Goal: Information Seeking & Learning: Learn about a topic

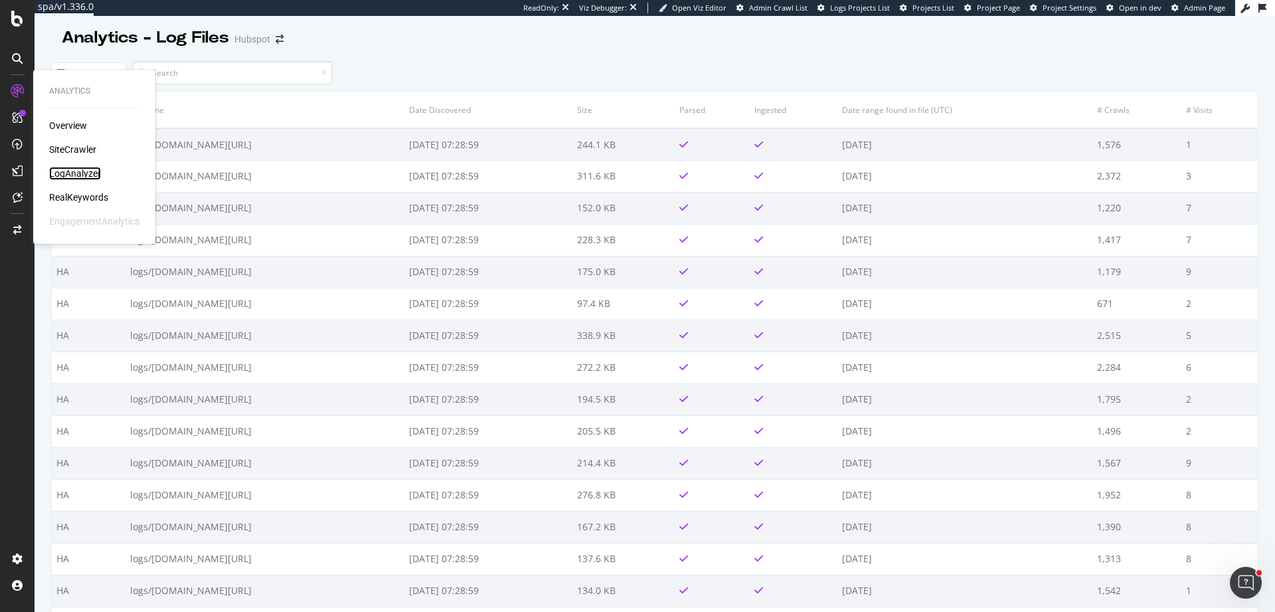
click at [86, 177] on div "LogAnalyzer" at bounding box center [75, 173] width 52 height 13
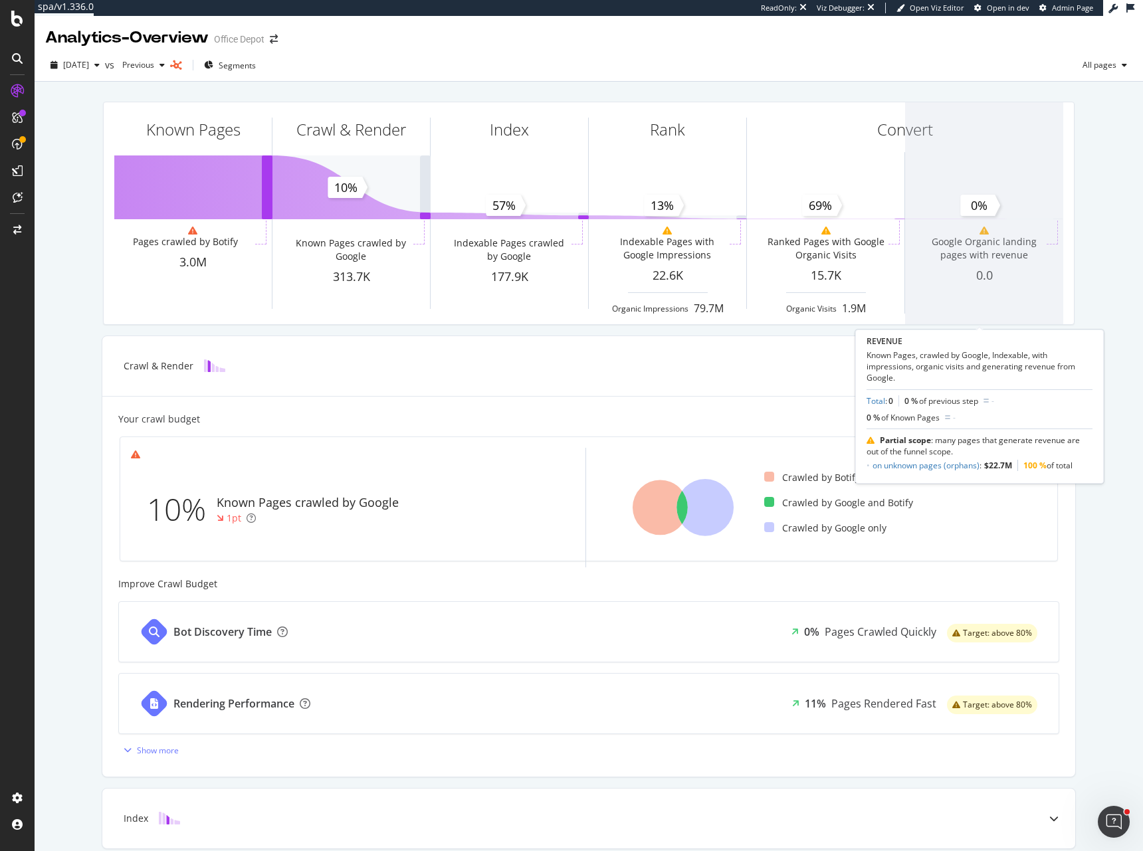
click at [949, 269] on span at bounding box center [984, 213] width 158 height 222
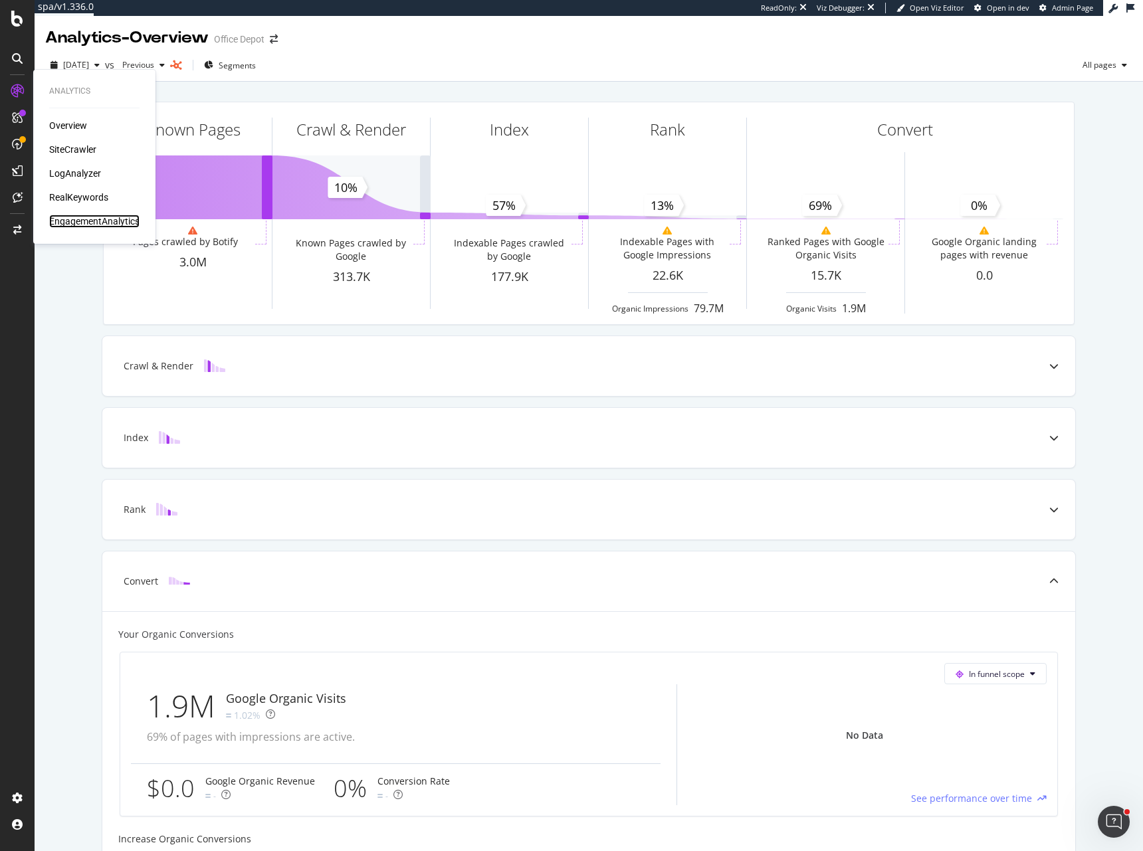
click at [106, 223] on div "EngagementAnalytics" at bounding box center [94, 221] width 90 height 13
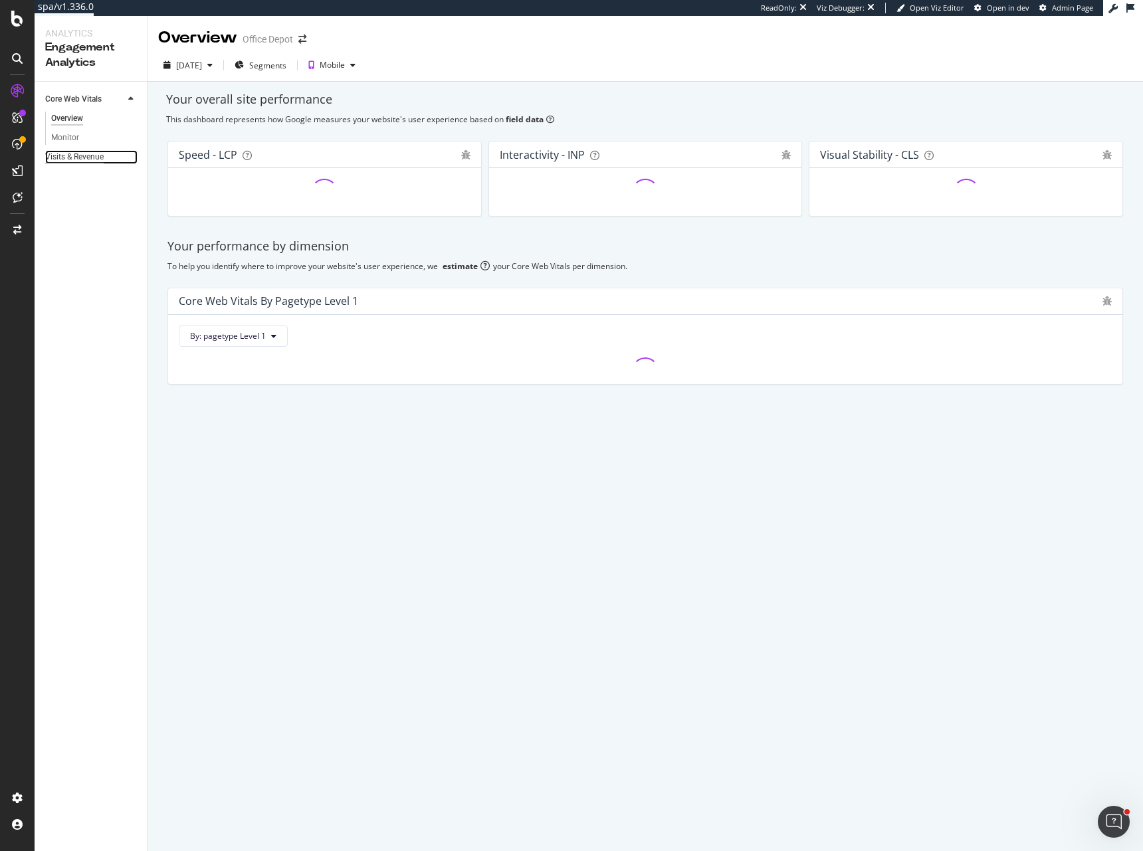
click at [88, 157] on div "Visits & Revenue" at bounding box center [74, 157] width 58 height 14
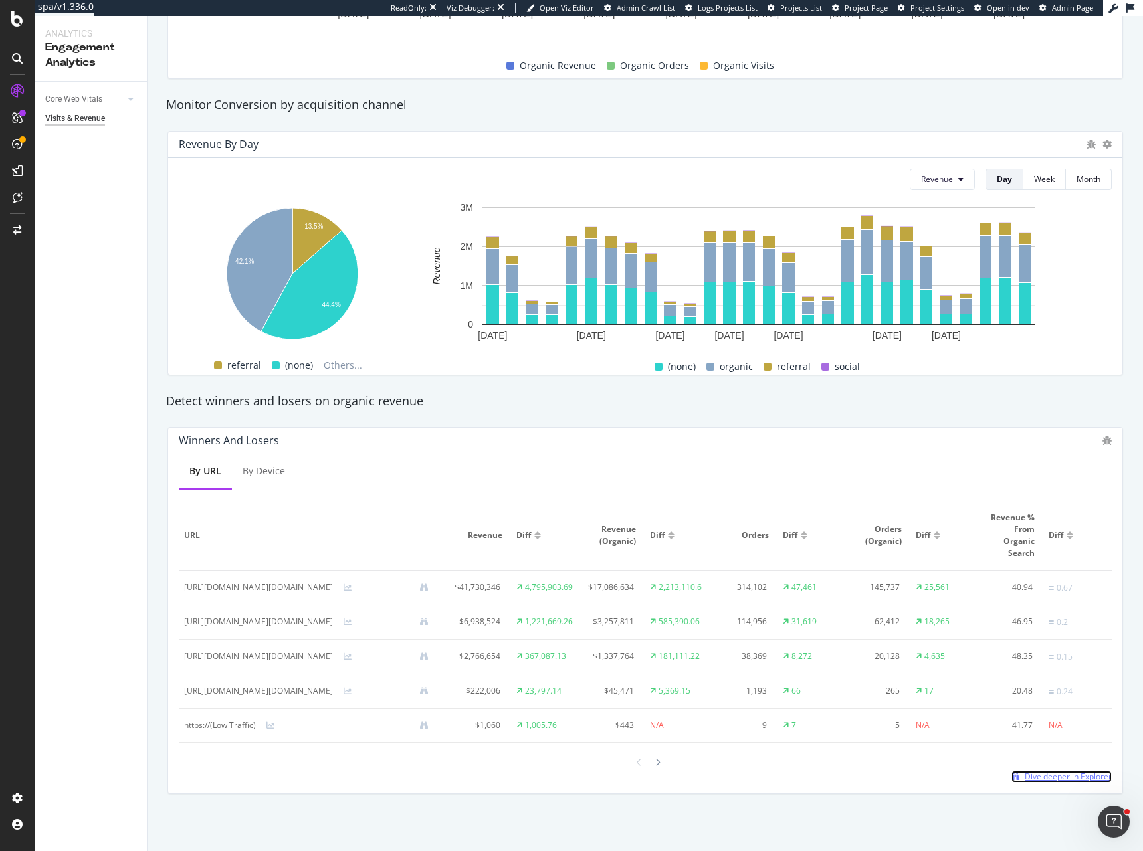
click at [1024, 781] on span "Dive deeper in Explorer" at bounding box center [1067, 776] width 87 height 11
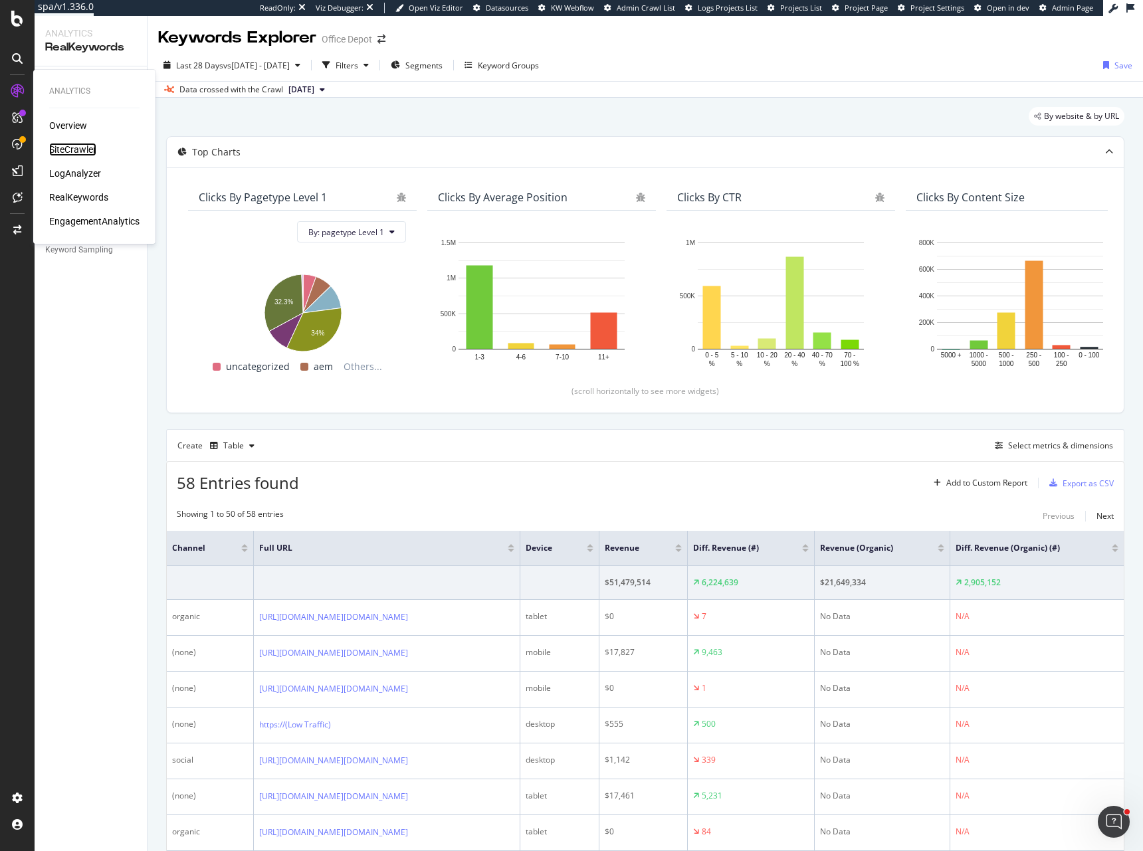
click at [77, 151] on div "SiteCrawler" at bounding box center [72, 149] width 47 height 13
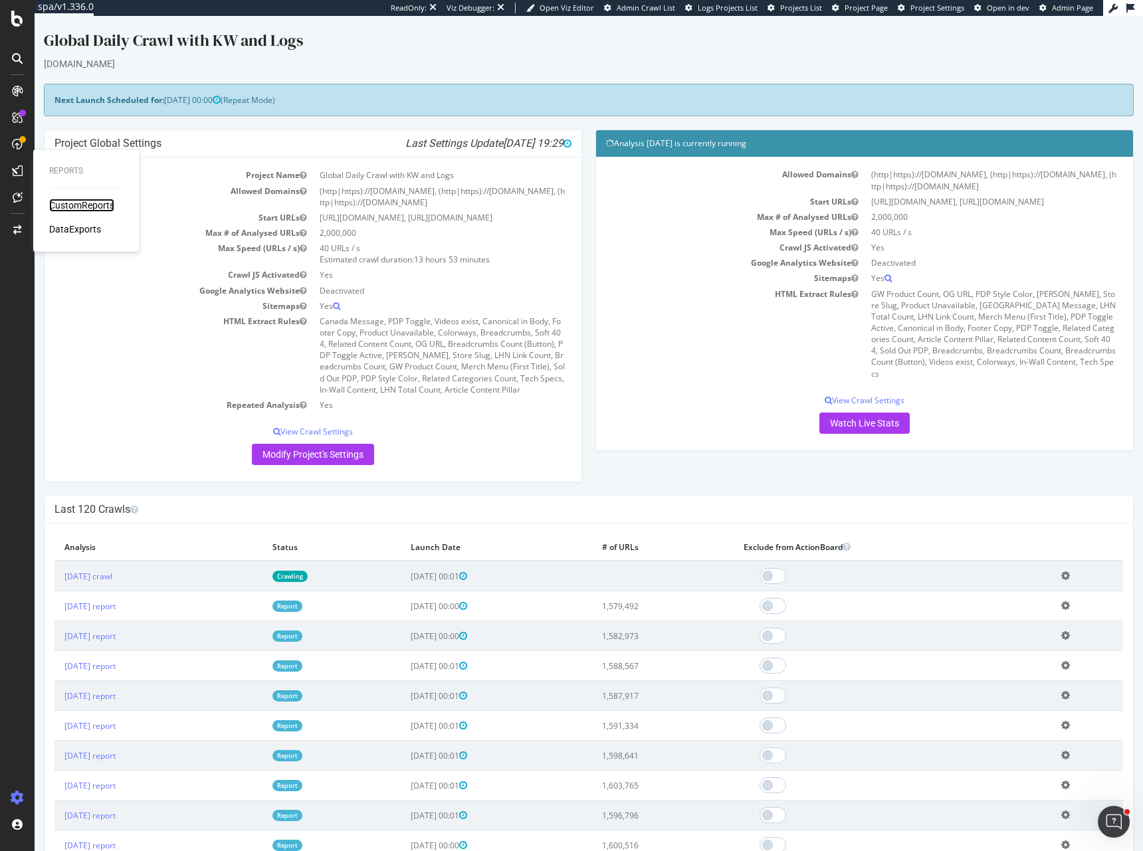
click at [63, 205] on div "CustomReports" at bounding box center [81, 205] width 65 height 13
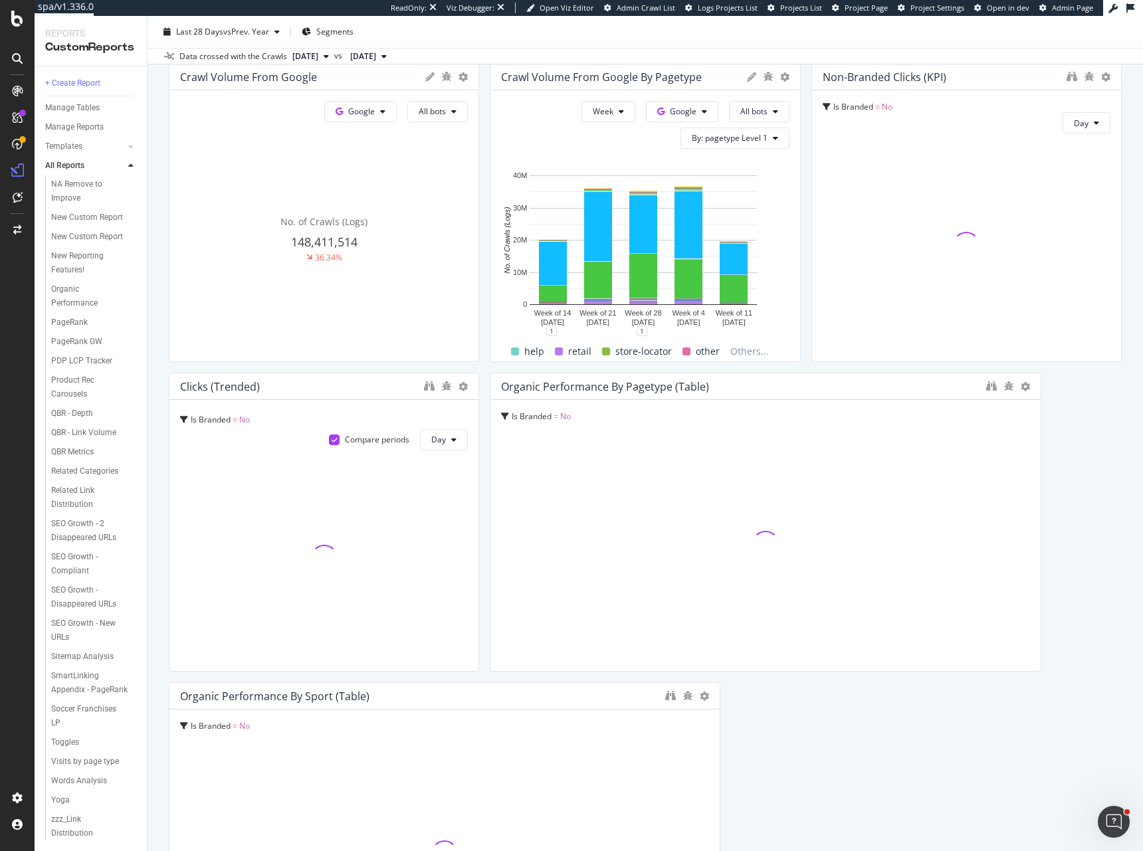
scroll to position [1179, 0]
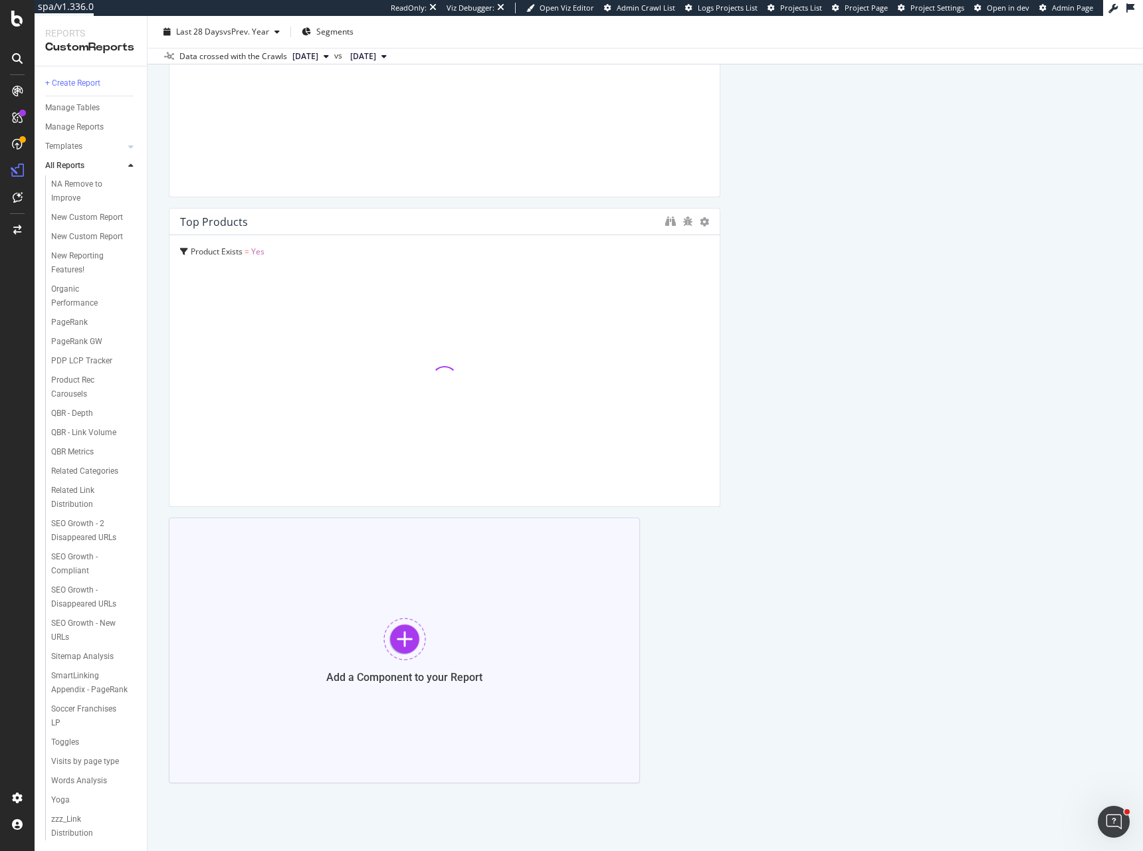
click at [397, 640] on div at bounding box center [404, 639] width 43 height 43
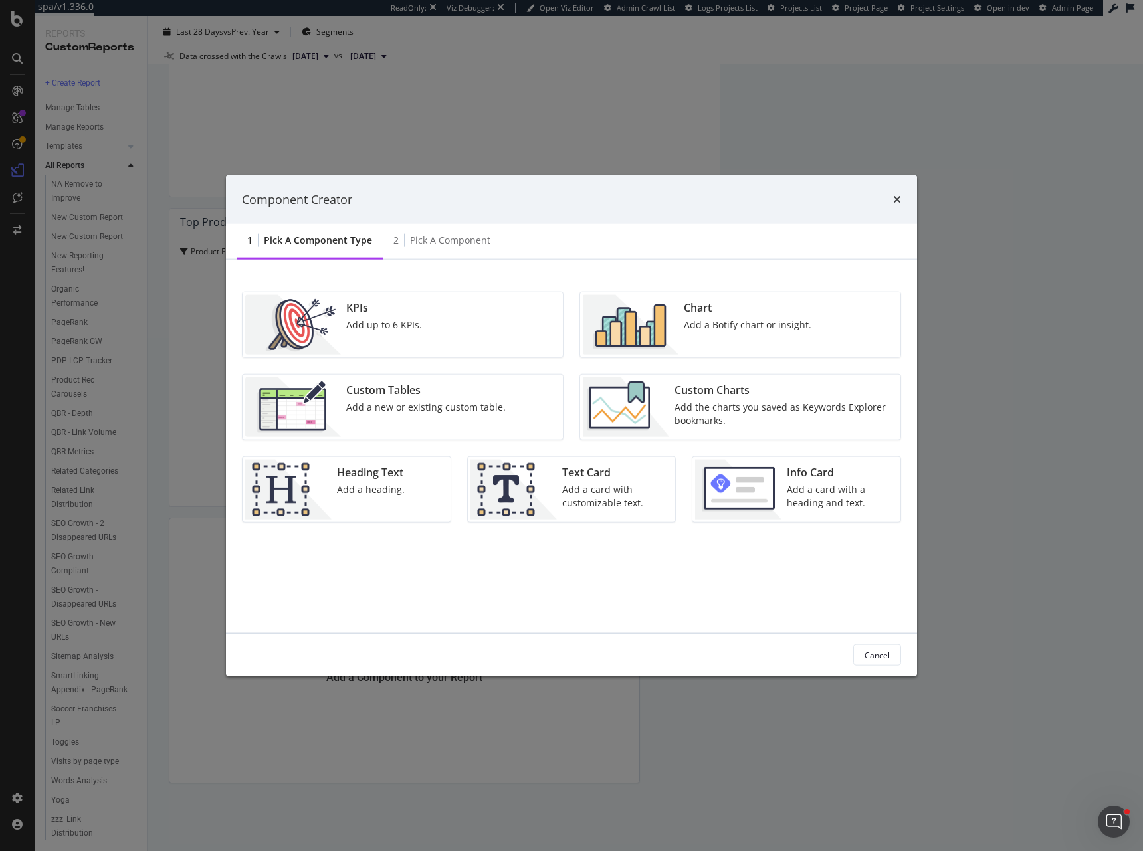
click at [684, 320] on div "Add a Botify chart or insight." at bounding box center [748, 324] width 128 height 13
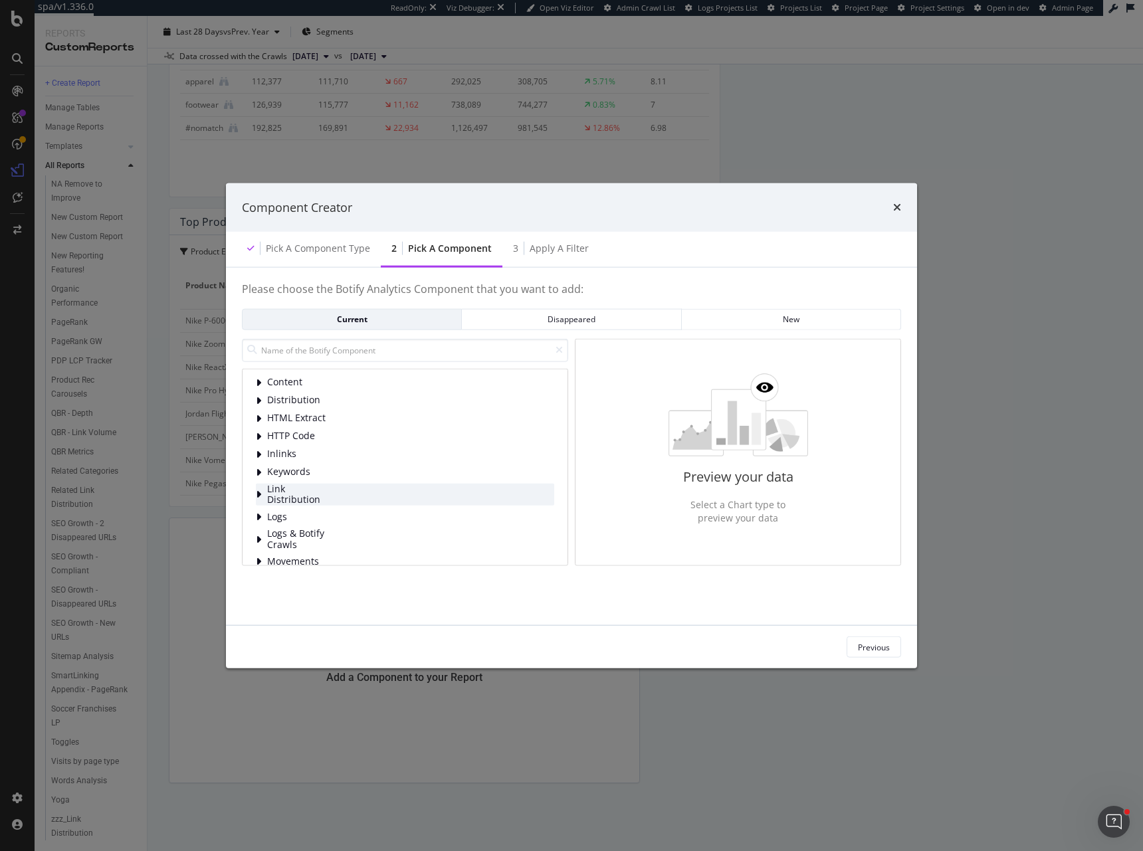
click at [318, 496] on span "Link Distribution" at bounding box center [296, 494] width 59 height 22
click at [367, 516] on span "Links to Pages By Segment" at bounding box center [367, 519] width 118 height 13
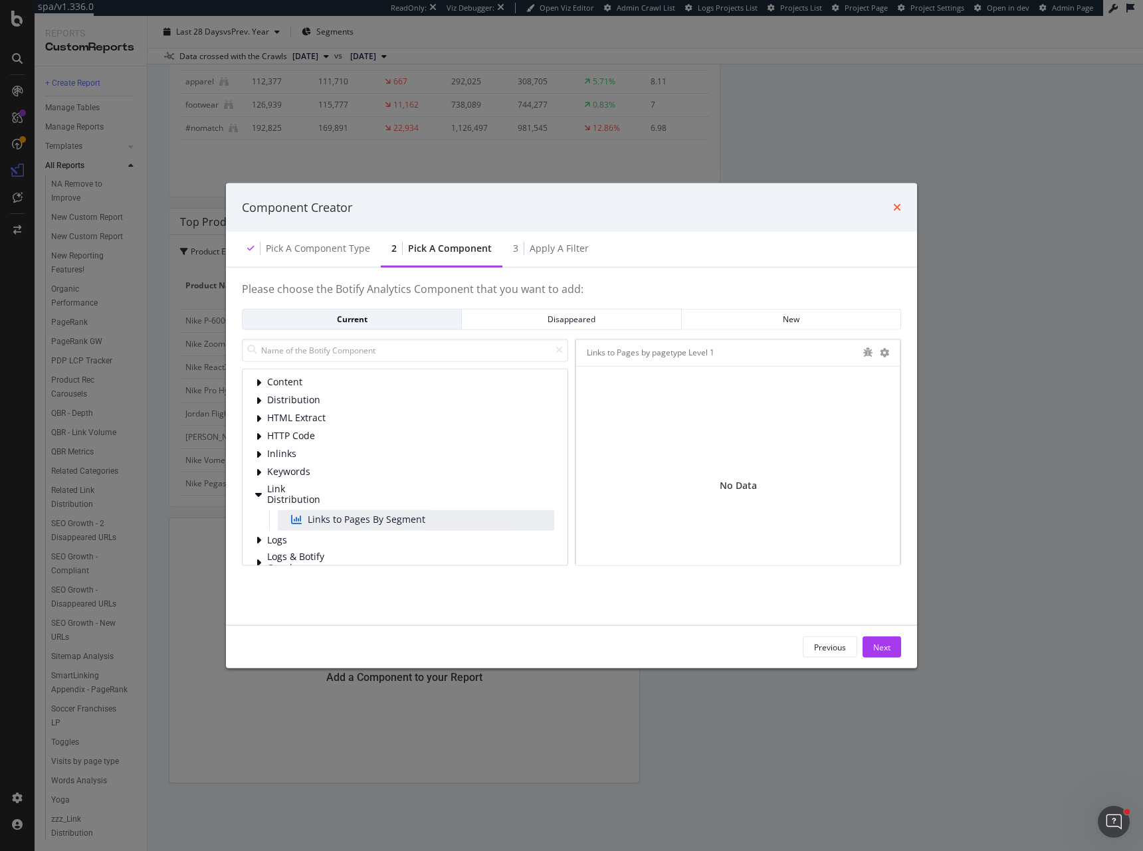
click at [898, 206] on icon "times" at bounding box center [897, 207] width 8 height 11
click at [899, 211] on icon "times" at bounding box center [897, 207] width 8 height 11
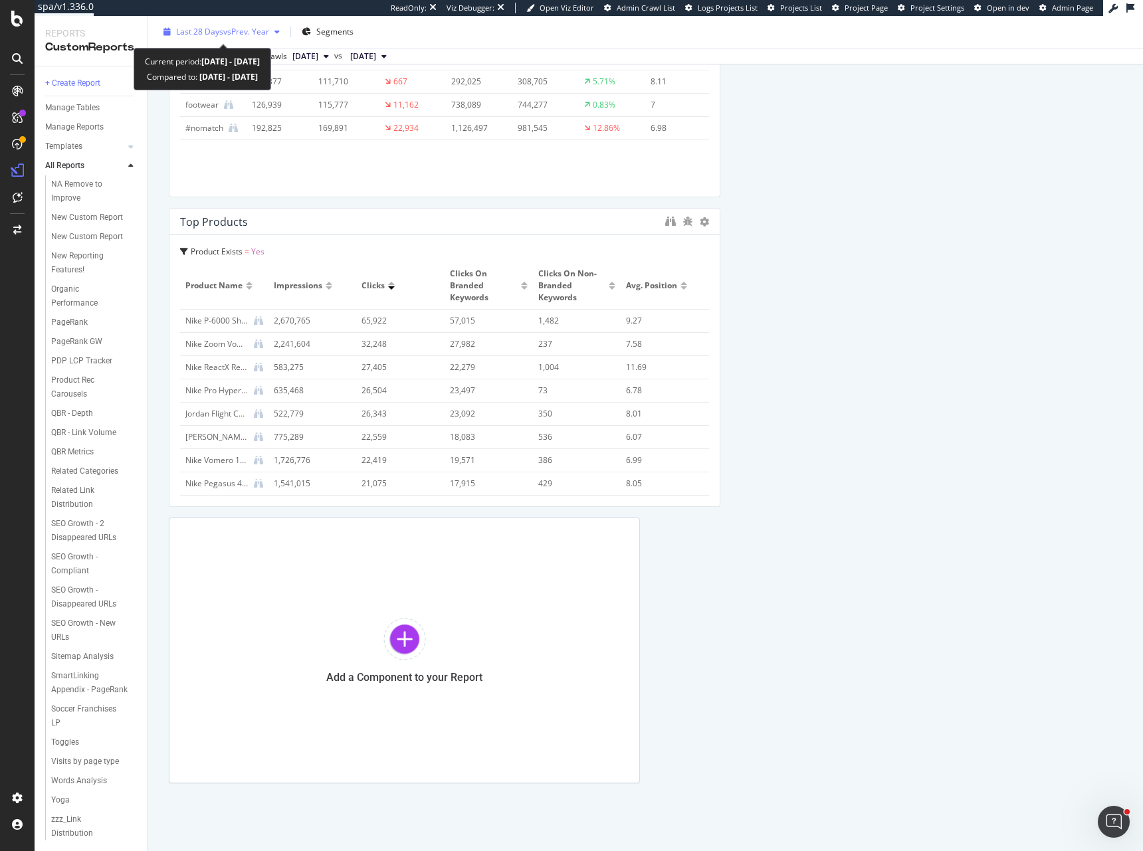
click at [226, 24] on div "Last 28 Days vs Prev. Year" at bounding box center [221, 32] width 127 height 20
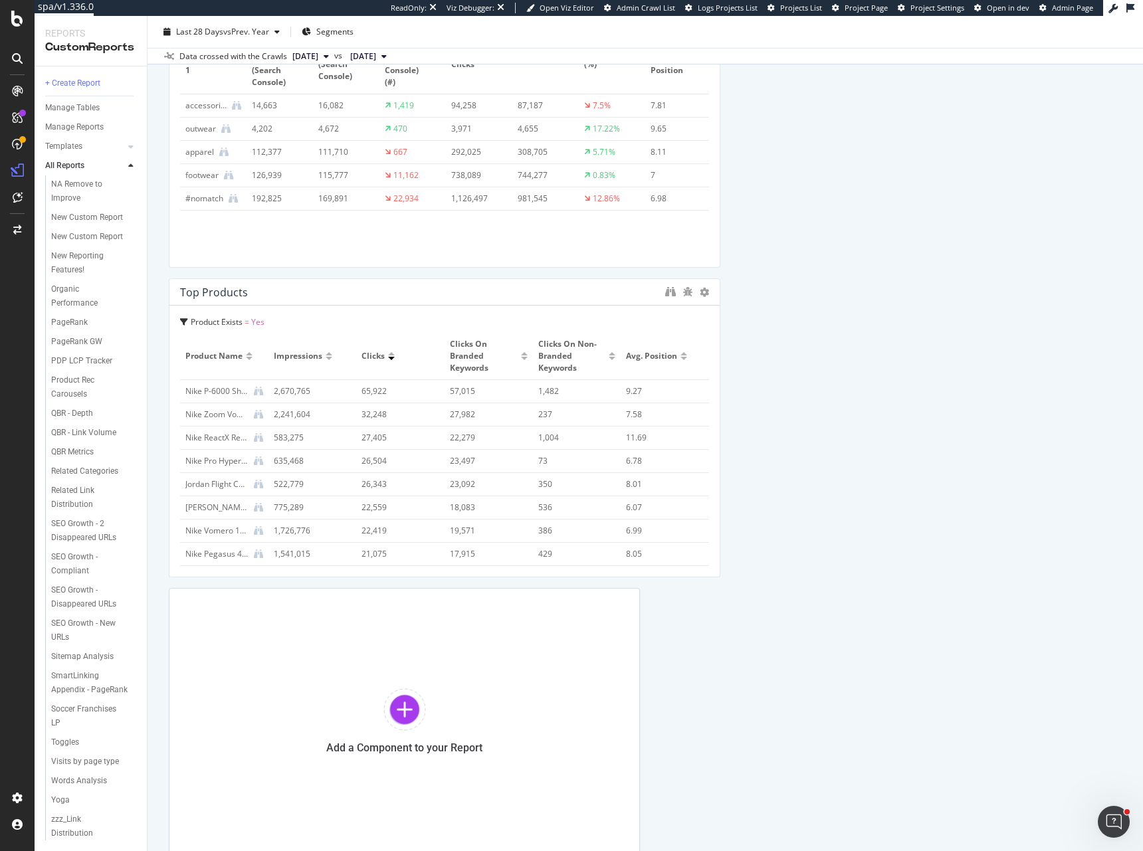
click at [315, 54] on span "2025 Aug. 13th" at bounding box center [305, 56] width 26 height 12
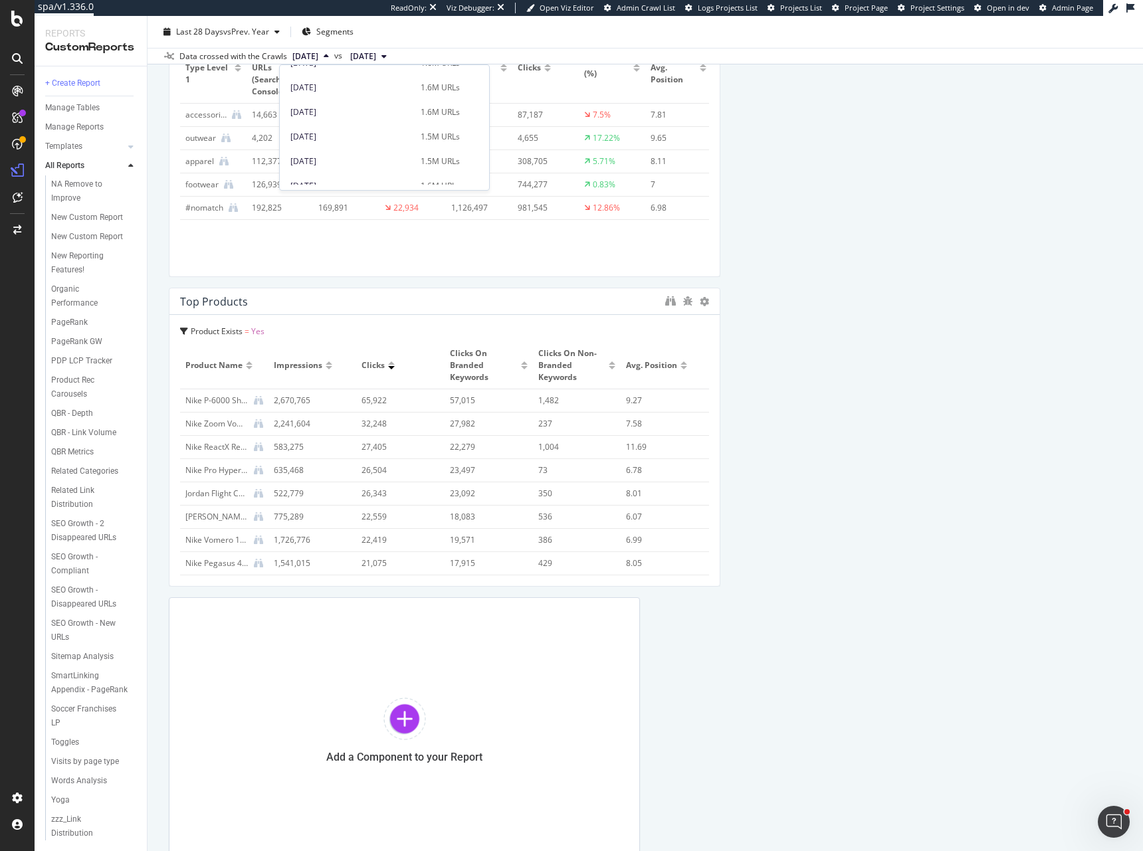
scroll to position [2381, 0]
click at [355, 172] on div "2025 May. 2nd" at bounding box center [351, 178] width 122 height 12
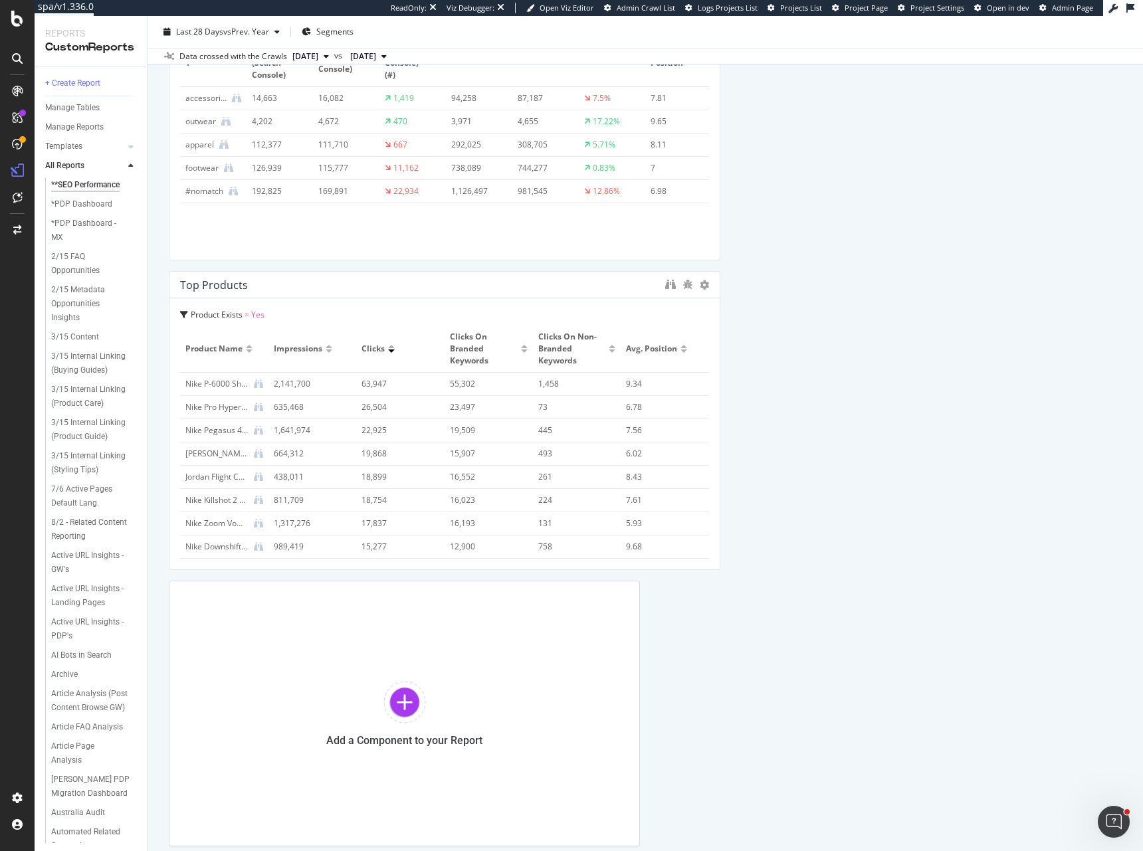
scroll to position [1179, 0]
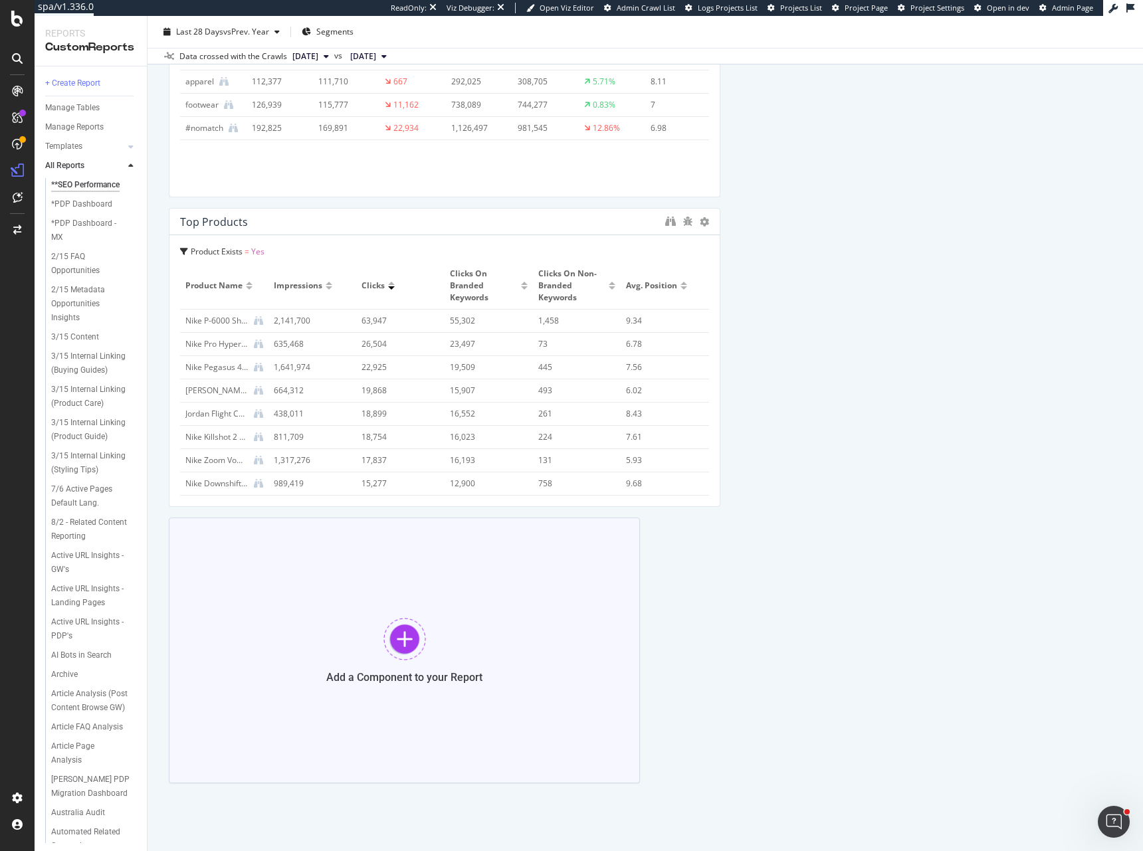
click at [397, 639] on div at bounding box center [404, 639] width 43 height 43
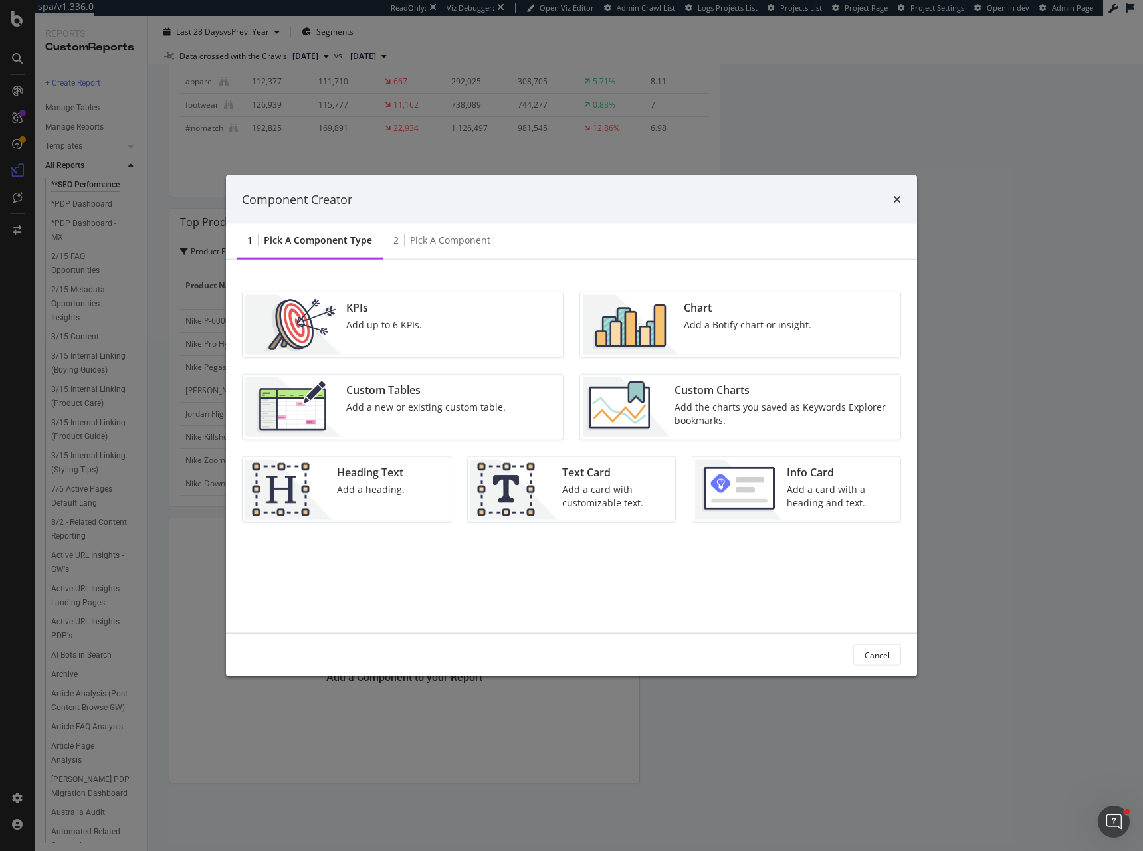
click at [698, 322] on div "Add a Botify chart or insight." at bounding box center [748, 324] width 128 height 13
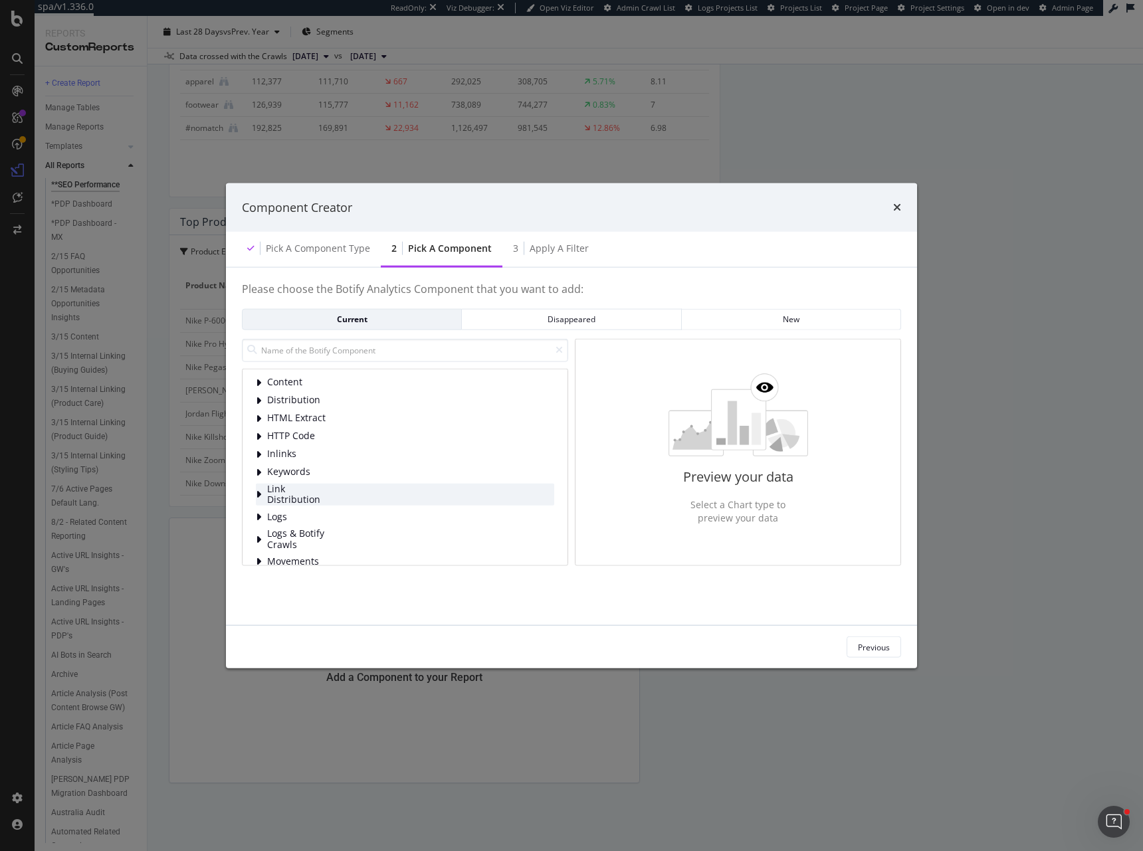
click at [338, 496] on div "Link Distribution" at bounding box center [405, 494] width 298 height 22
click at [347, 524] on span "Links to Pages By Segment" at bounding box center [367, 519] width 118 height 13
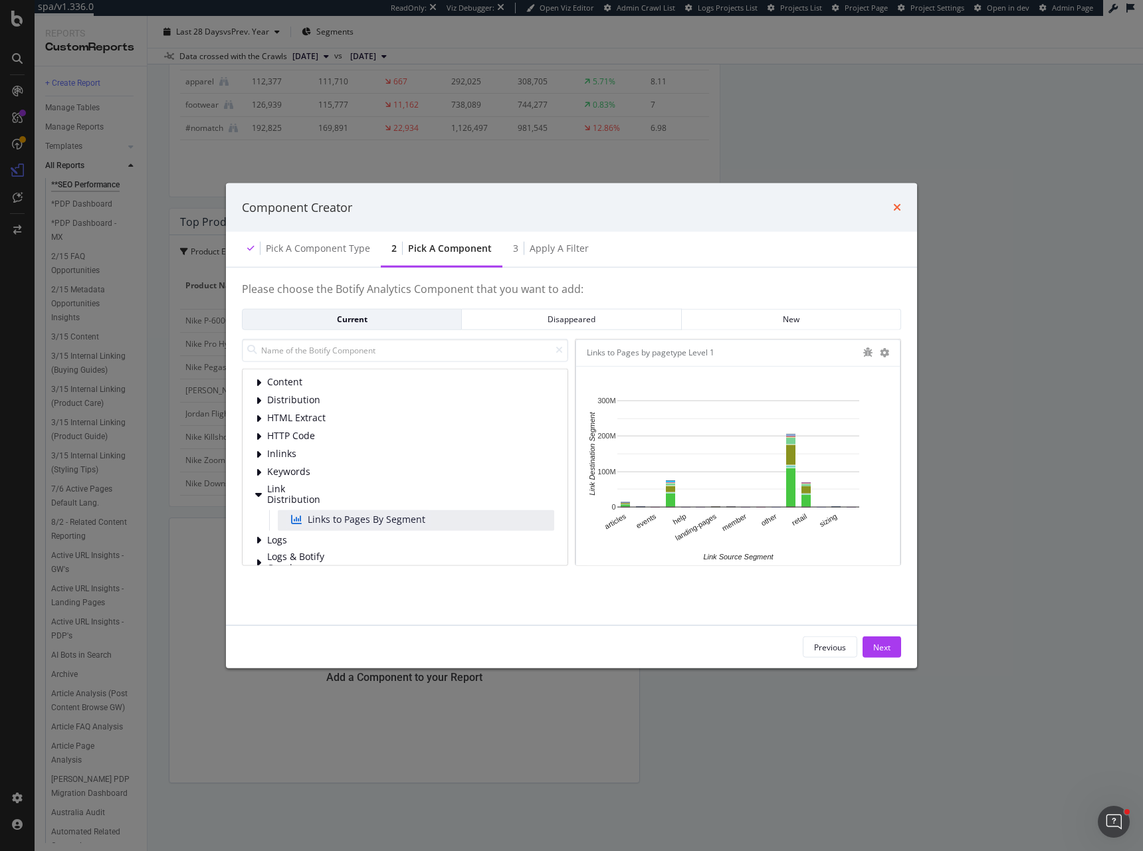
click at [899, 206] on icon "times" at bounding box center [897, 207] width 8 height 11
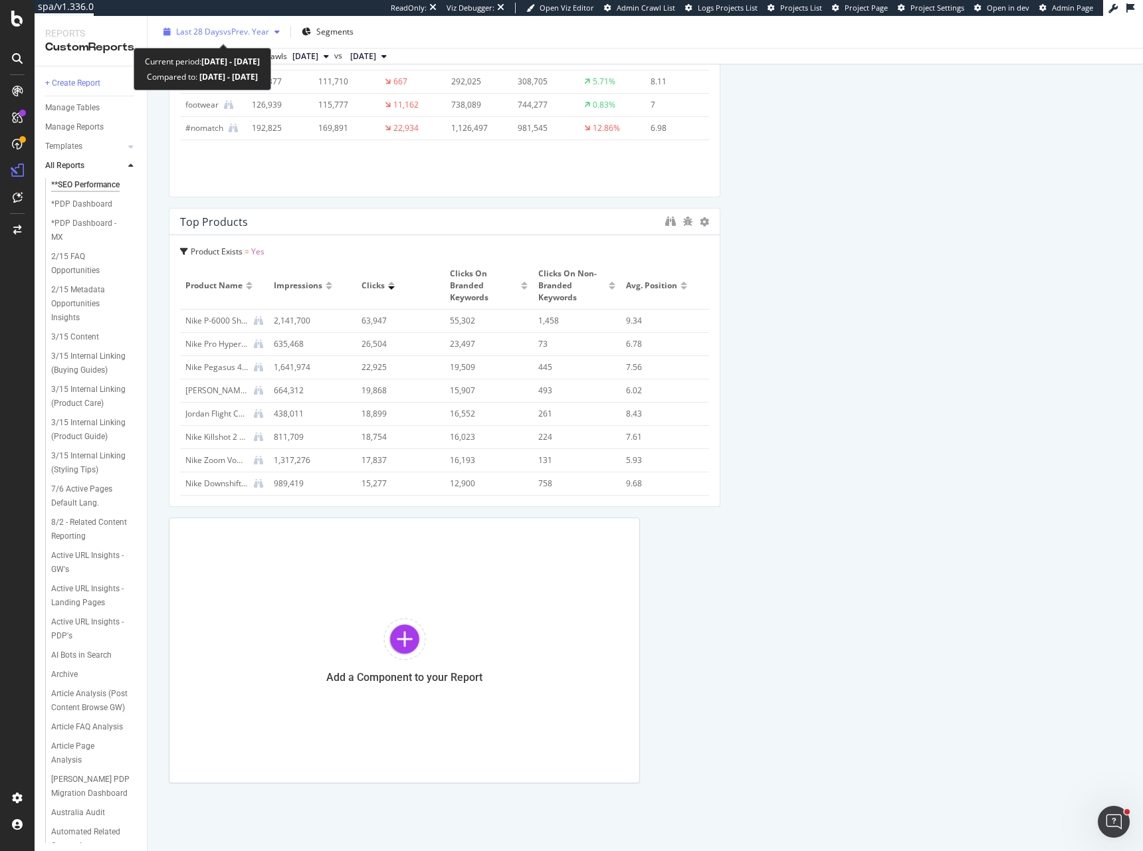
click at [201, 31] on span "Last 28 Days" at bounding box center [199, 31] width 47 height 11
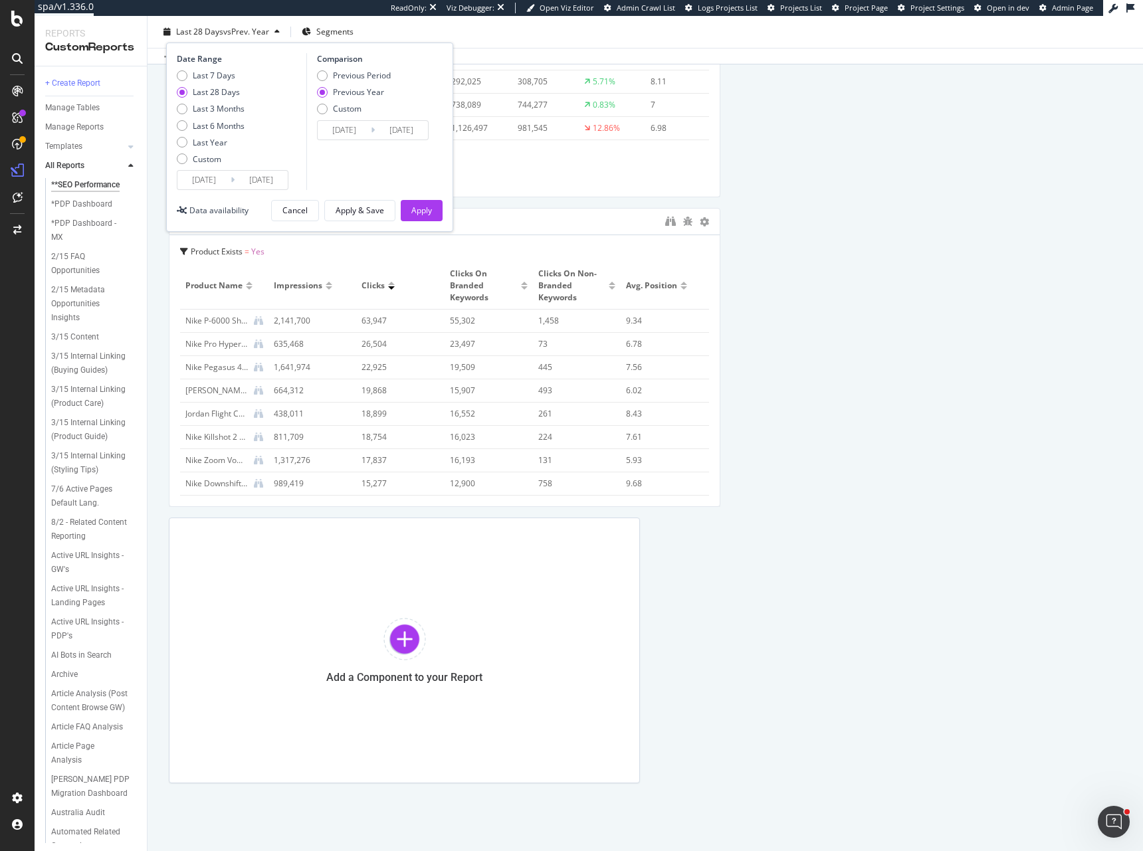
click at [223, 175] on input "2025/07/17" at bounding box center [203, 180] width 53 height 19
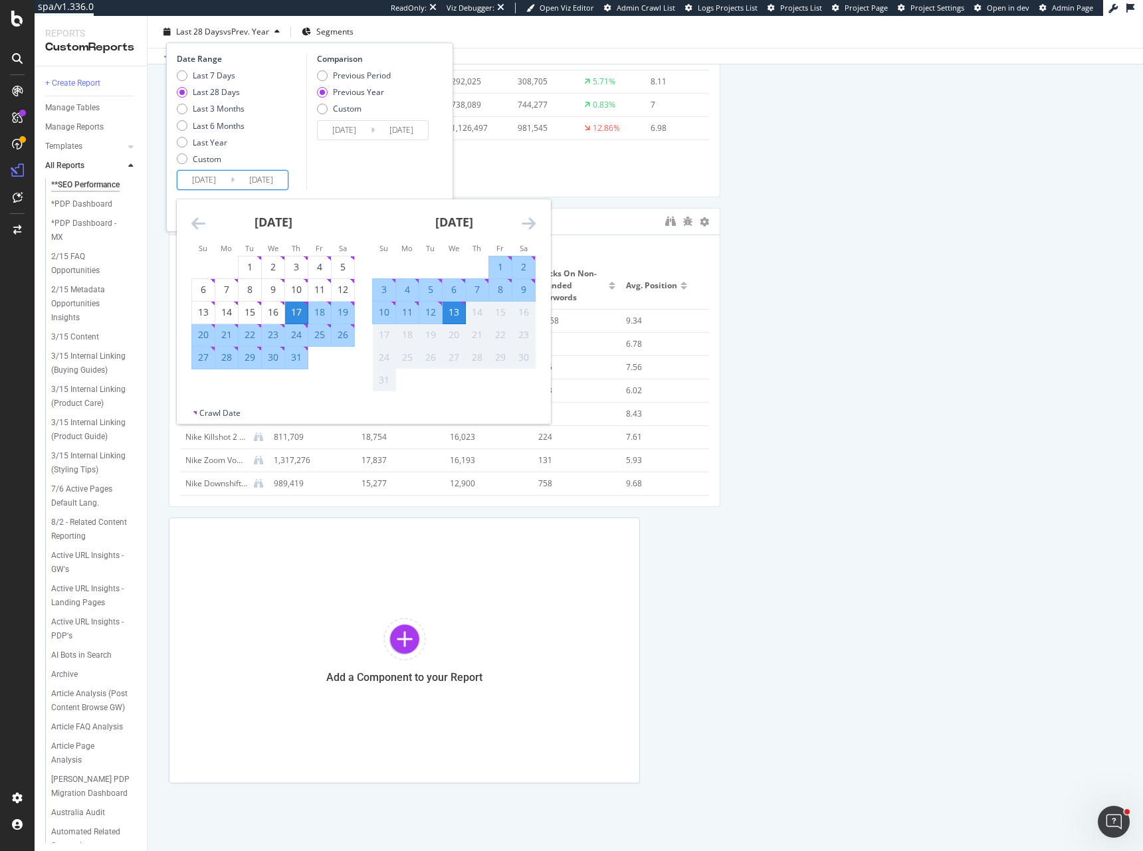
click at [498, 32] on div "Last 28 Days vs Prev. Year Segments Date Range Last 7 Days Last 28 Days Last 3 …" at bounding box center [644, 34] width 995 height 27
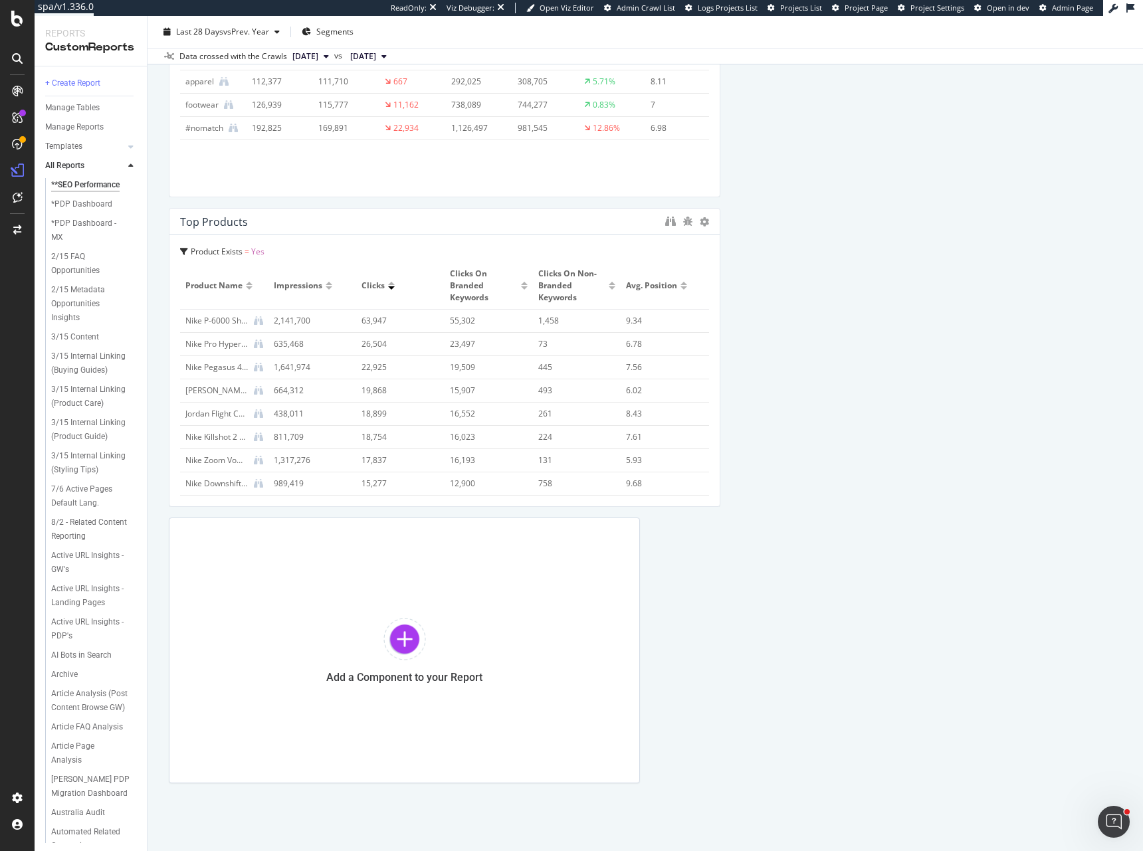
click at [313, 63] on button "2025 May. 2nd" at bounding box center [310, 56] width 47 height 16
drag, startPoint x: 389, startPoint y: 163, endPoint x: 402, endPoint y: 112, distance: 52.7
click at [402, 112] on div "2025 May. 22nd" at bounding box center [351, 115] width 122 height 12
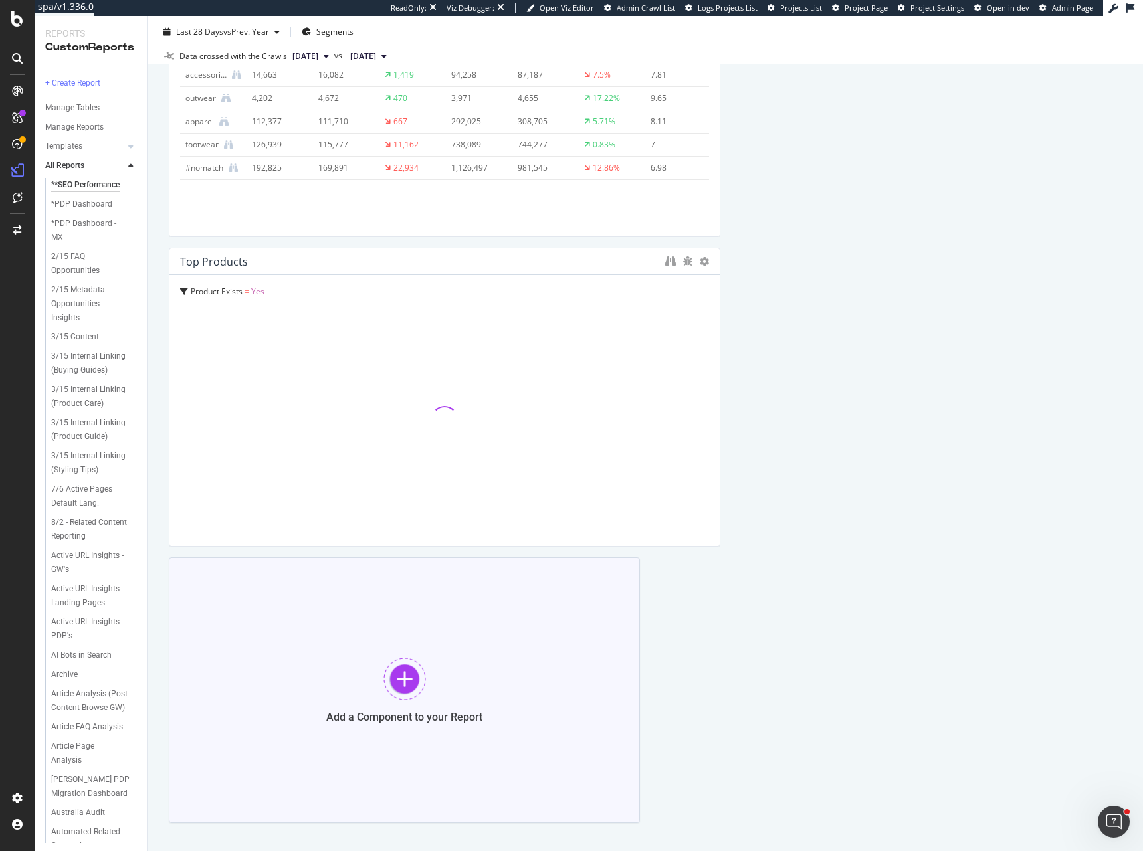
scroll to position [1179, 0]
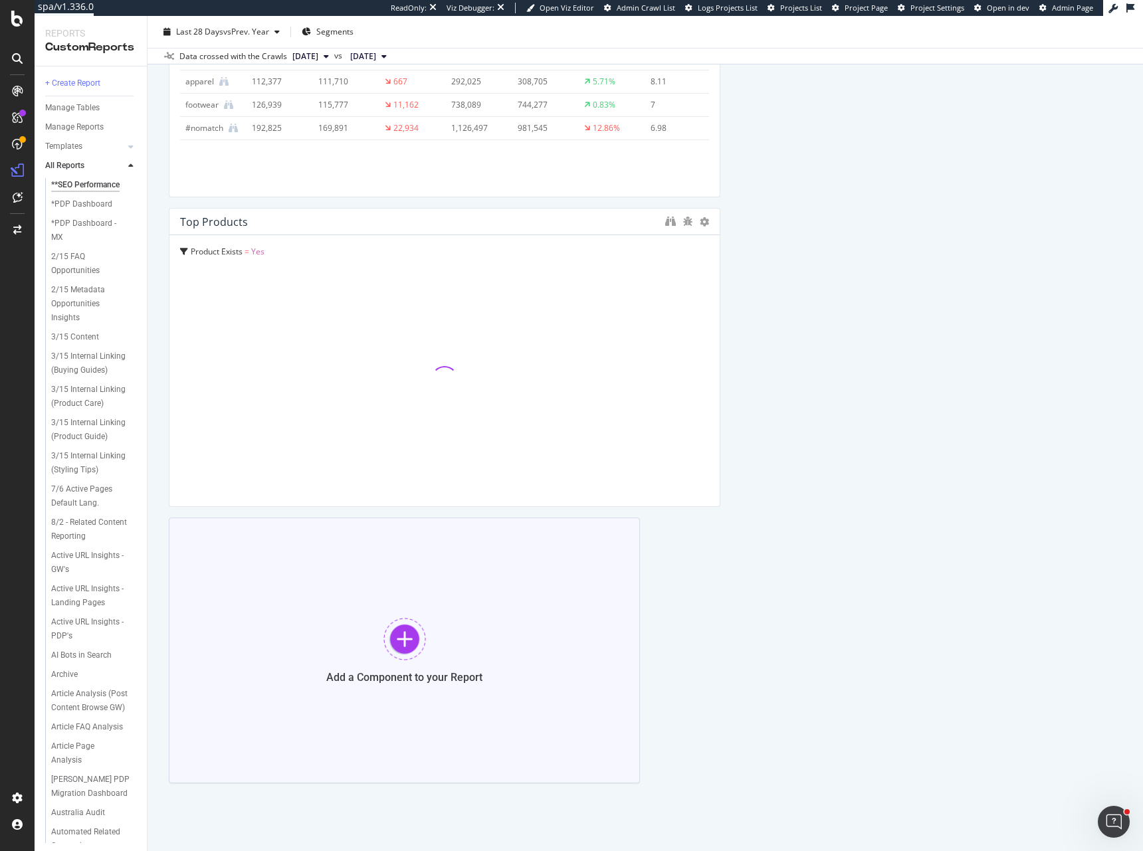
click at [407, 642] on div at bounding box center [404, 639] width 43 height 43
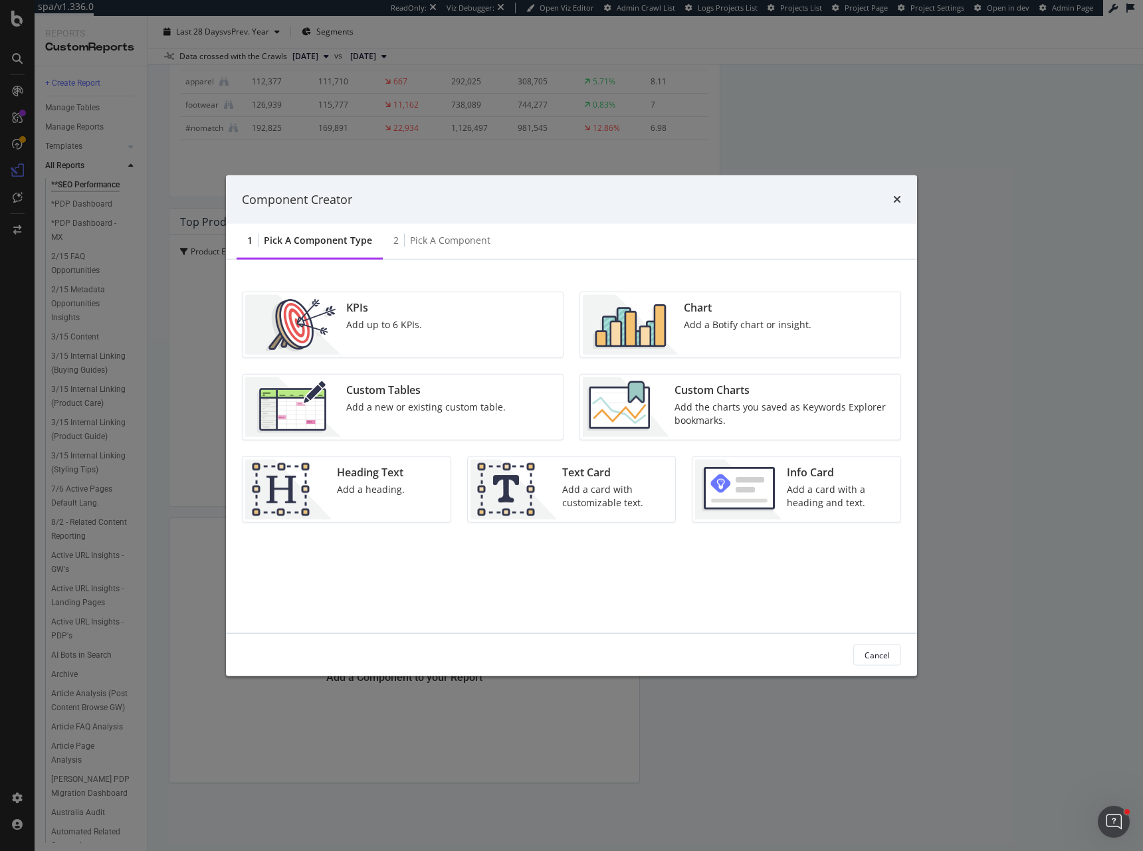
click at [705, 304] on div "Chart" at bounding box center [748, 307] width 128 height 15
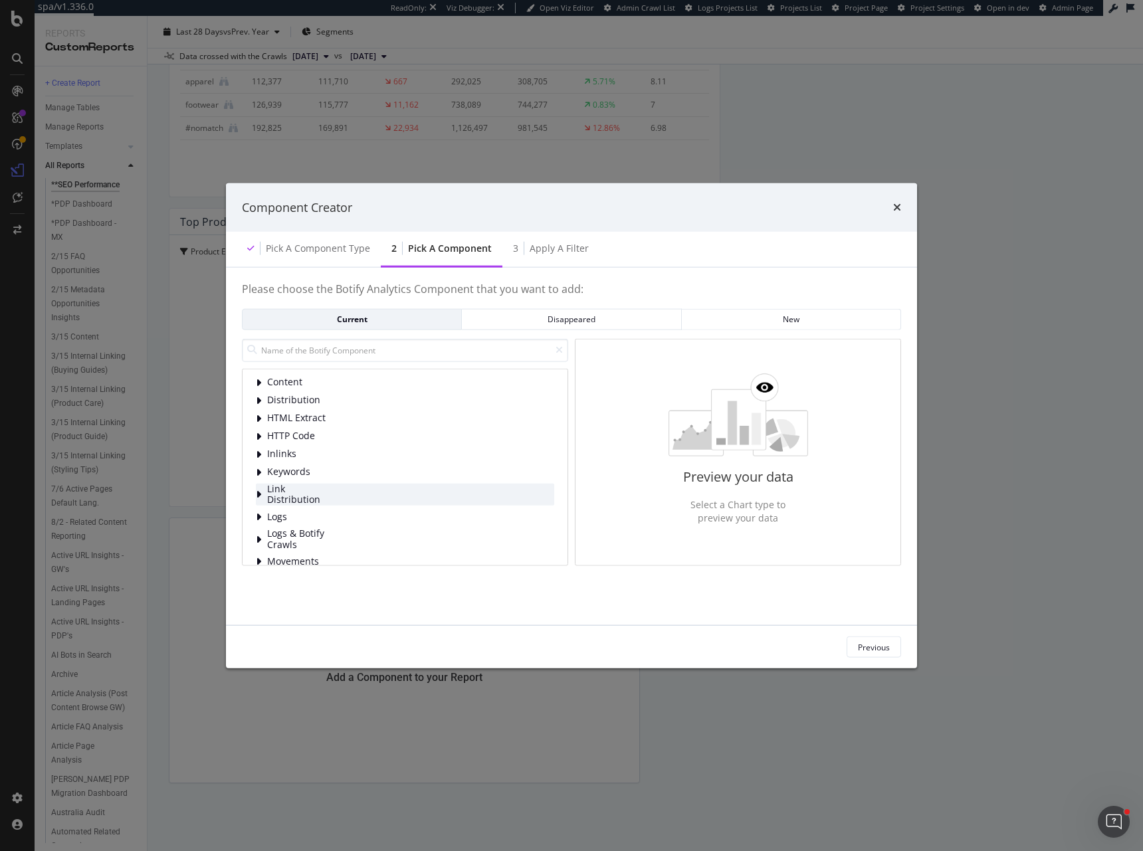
click at [319, 498] on span "Link Distribution" at bounding box center [296, 494] width 59 height 22
click at [361, 525] on span "Links to Pages By Segment" at bounding box center [367, 519] width 118 height 13
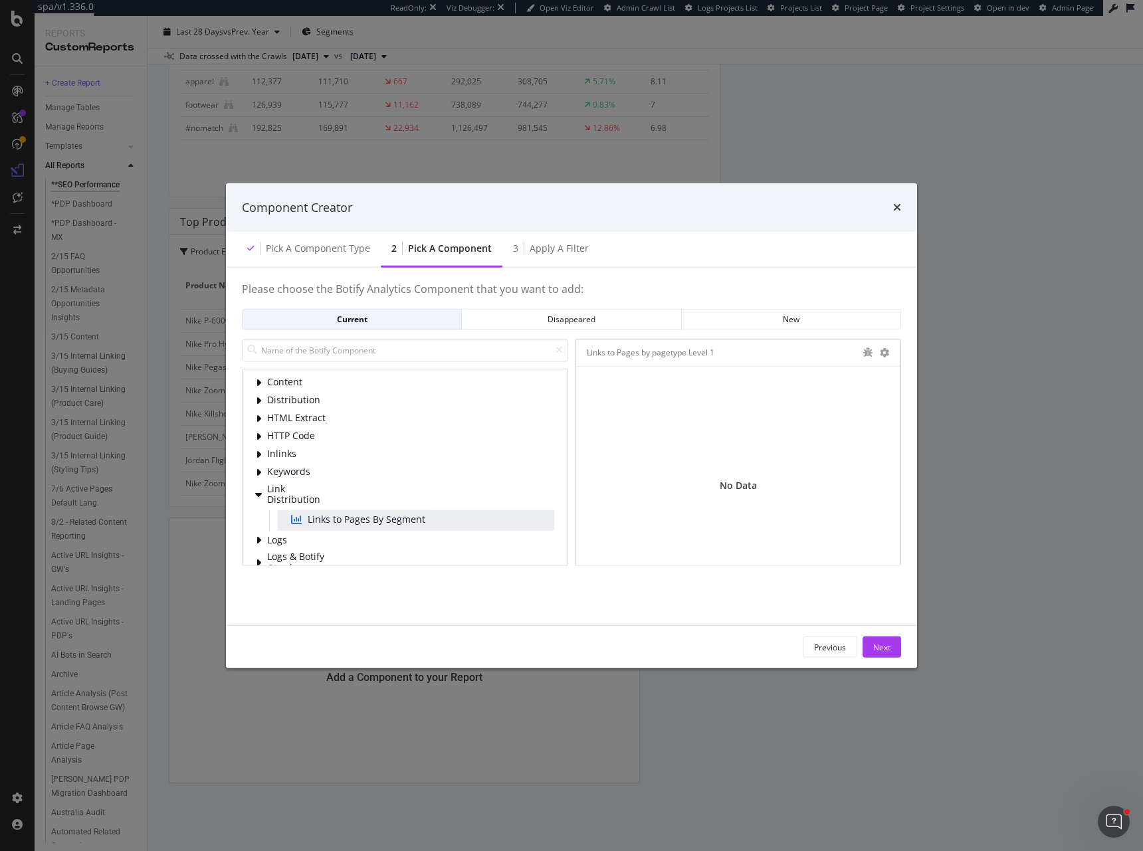
click at [901, 205] on div "Component Creator" at bounding box center [571, 207] width 691 height 49
click at [894, 207] on icon "times" at bounding box center [897, 207] width 8 height 11
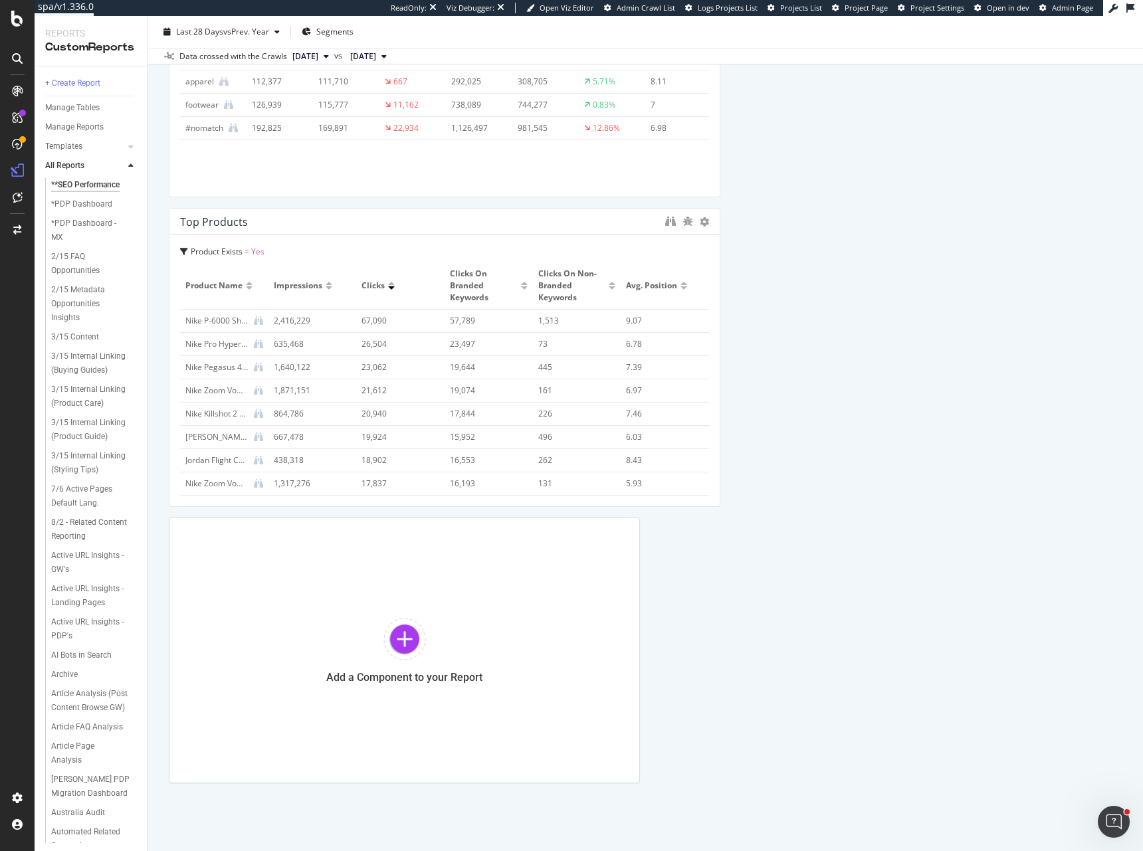
click at [318, 53] on span "2025 May. 22nd" at bounding box center [305, 56] width 26 height 12
drag, startPoint x: 365, startPoint y: 121, endPoint x: 367, endPoint y: 108, distance: 12.7
click at [367, 108] on div "2025 May. 21st 1.6M URLs" at bounding box center [384, 99] width 209 height 19
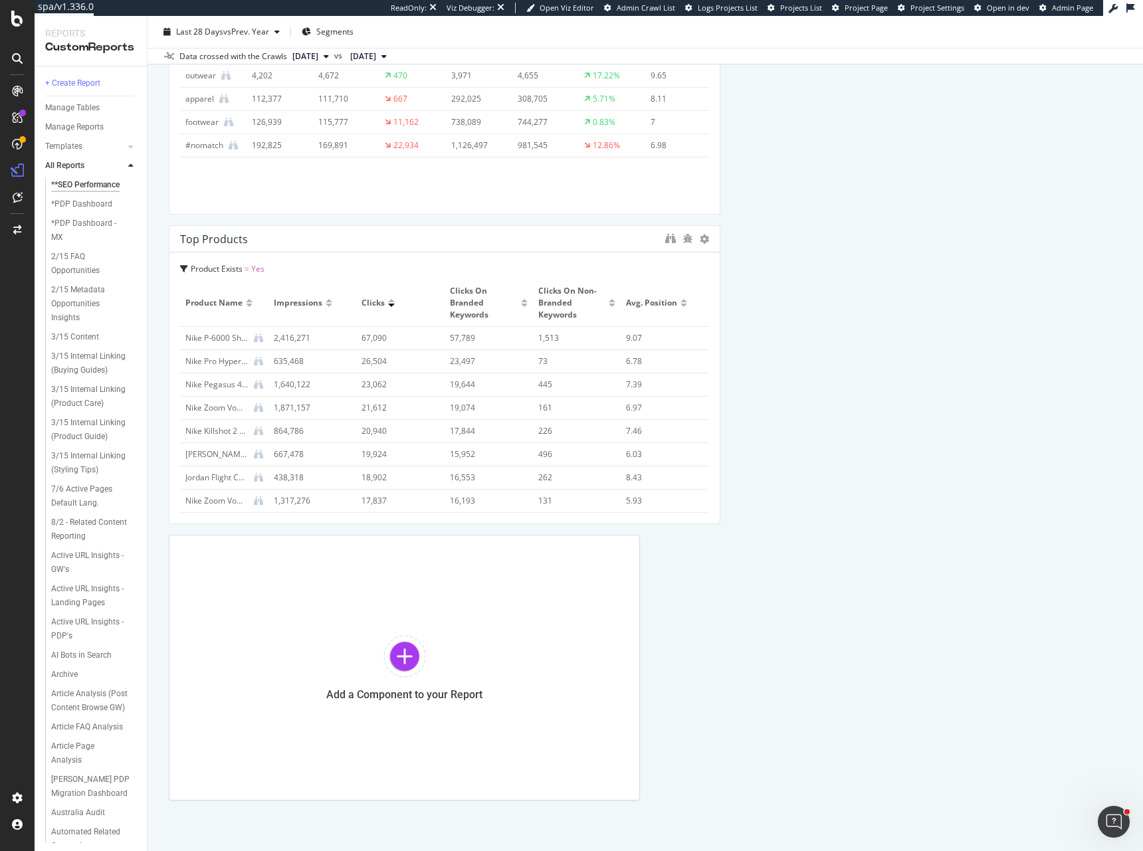
scroll to position [1179, 0]
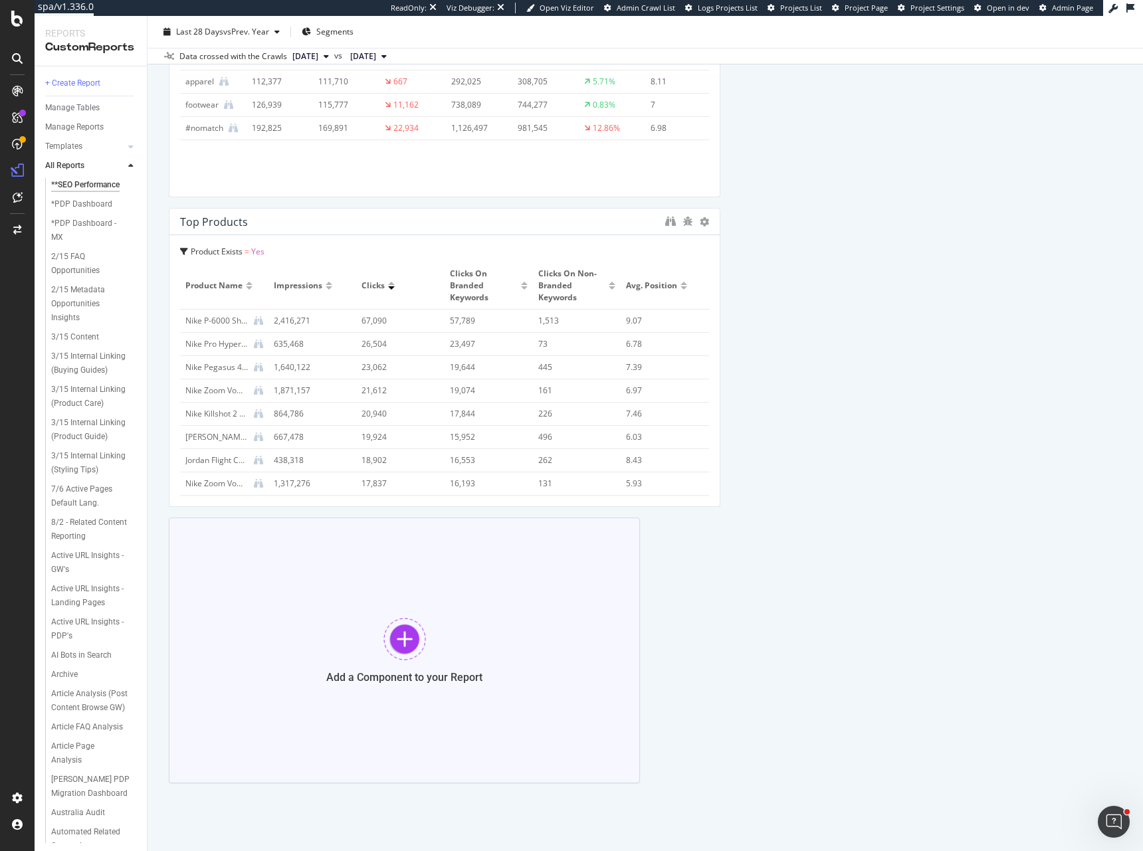
click at [417, 634] on div at bounding box center [404, 639] width 43 height 43
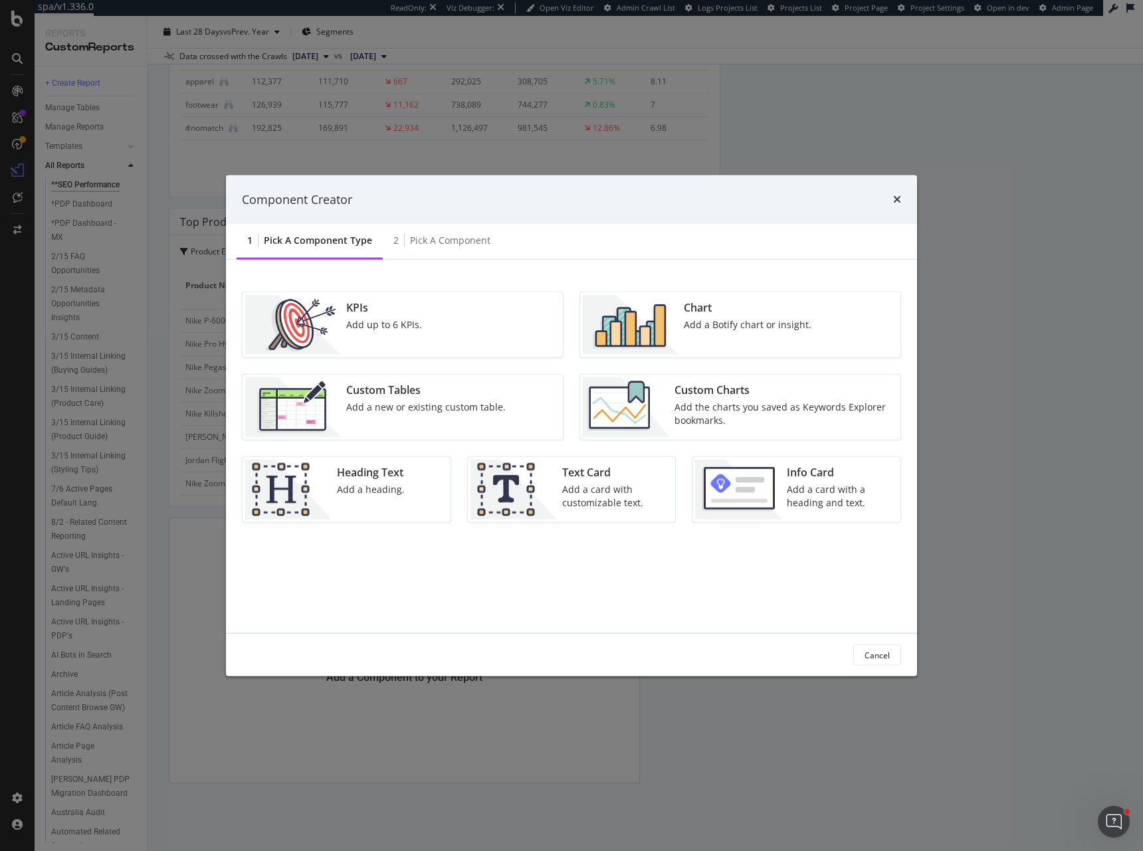
click at [749, 338] on div "Chart Add a Botify chart or insight." at bounding box center [747, 325] width 138 height 60
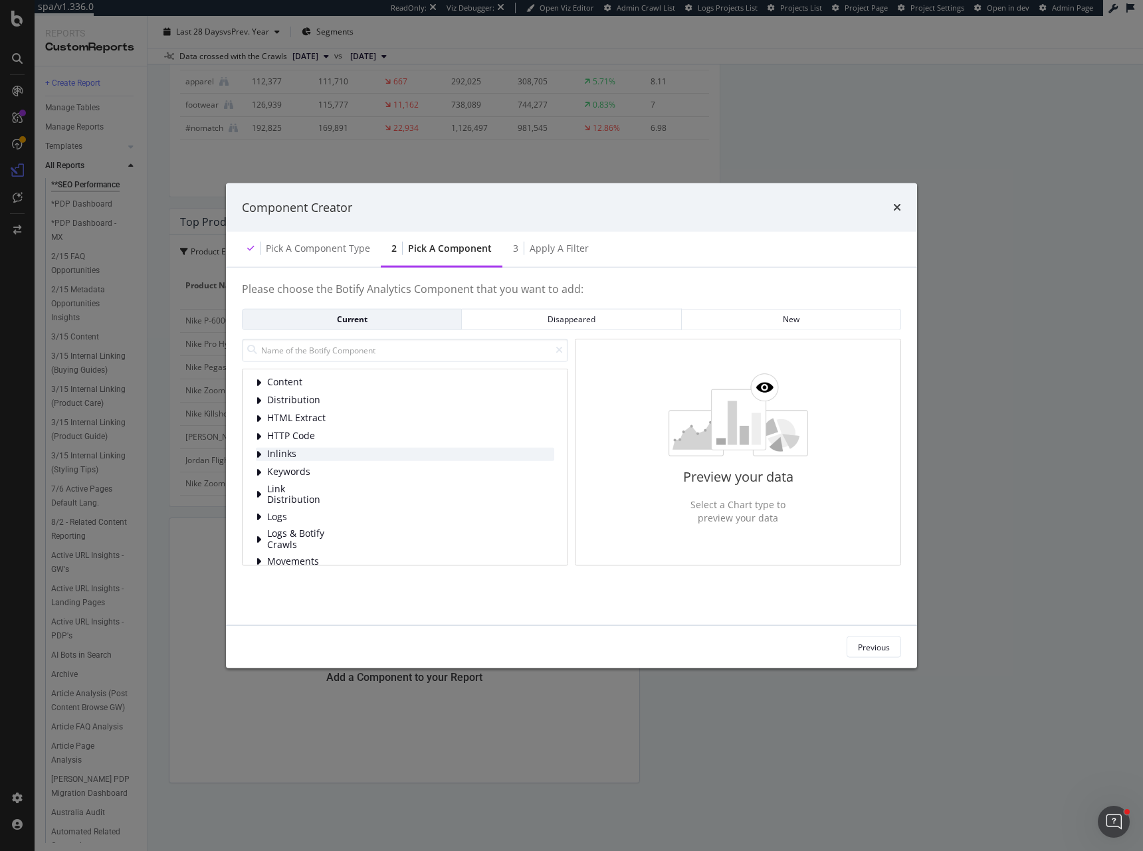
click at [340, 456] on div "Inlinks" at bounding box center [405, 453] width 298 height 13
click at [357, 450] on div "Inlinks" at bounding box center [405, 453] width 298 height 13
click at [331, 504] on div "Link Distribution" at bounding box center [405, 494] width 298 height 22
click at [349, 515] on span "Links to Pages By Segment" at bounding box center [367, 519] width 118 height 13
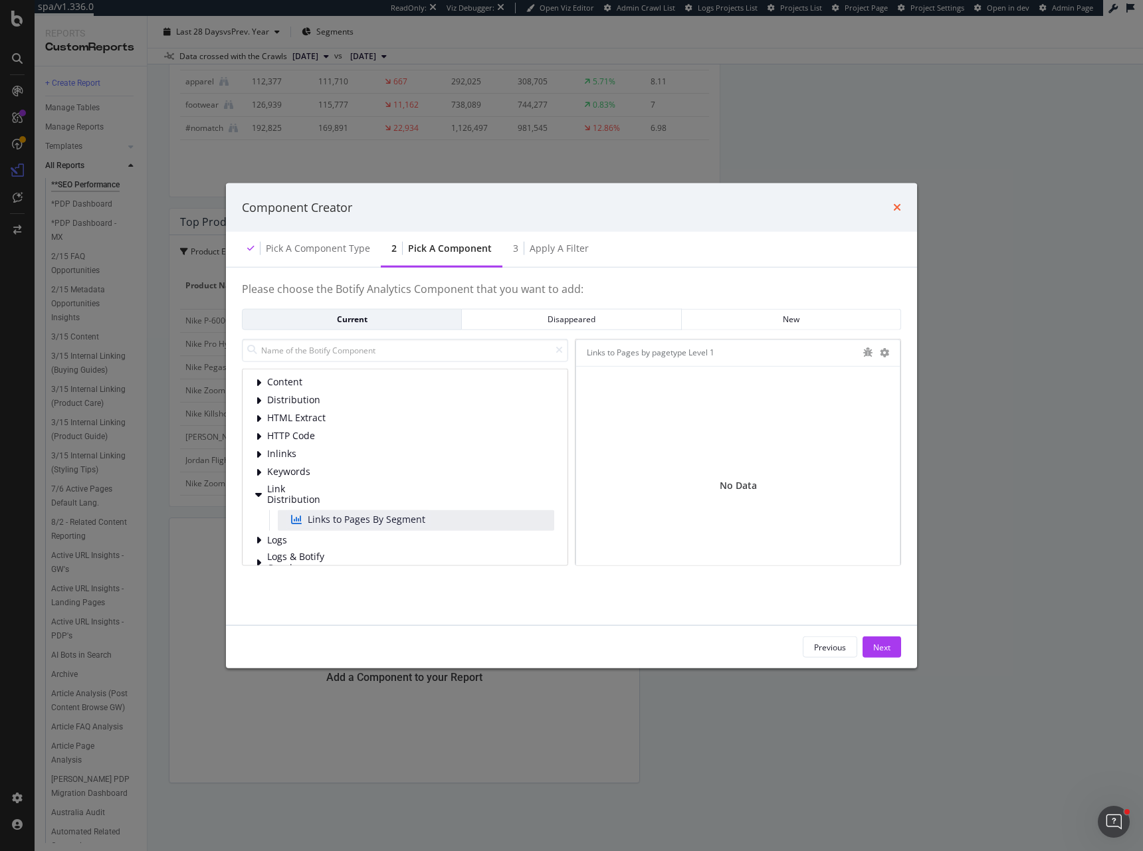
click at [895, 205] on icon "times" at bounding box center [897, 207] width 8 height 11
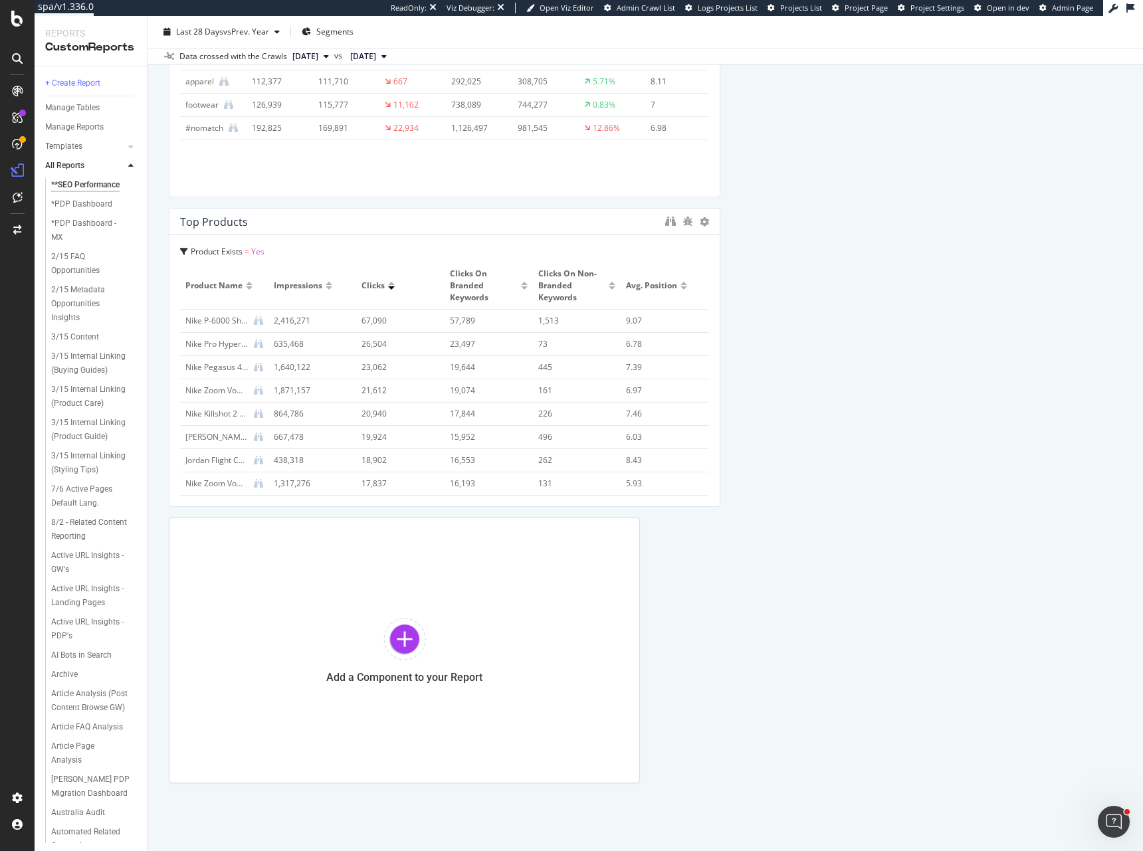
click at [310, 48] on button "2025 May. 21st" at bounding box center [310, 56] width 47 height 16
click at [361, 115] on div "2025 May. 20th" at bounding box center [351, 114] width 122 height 12
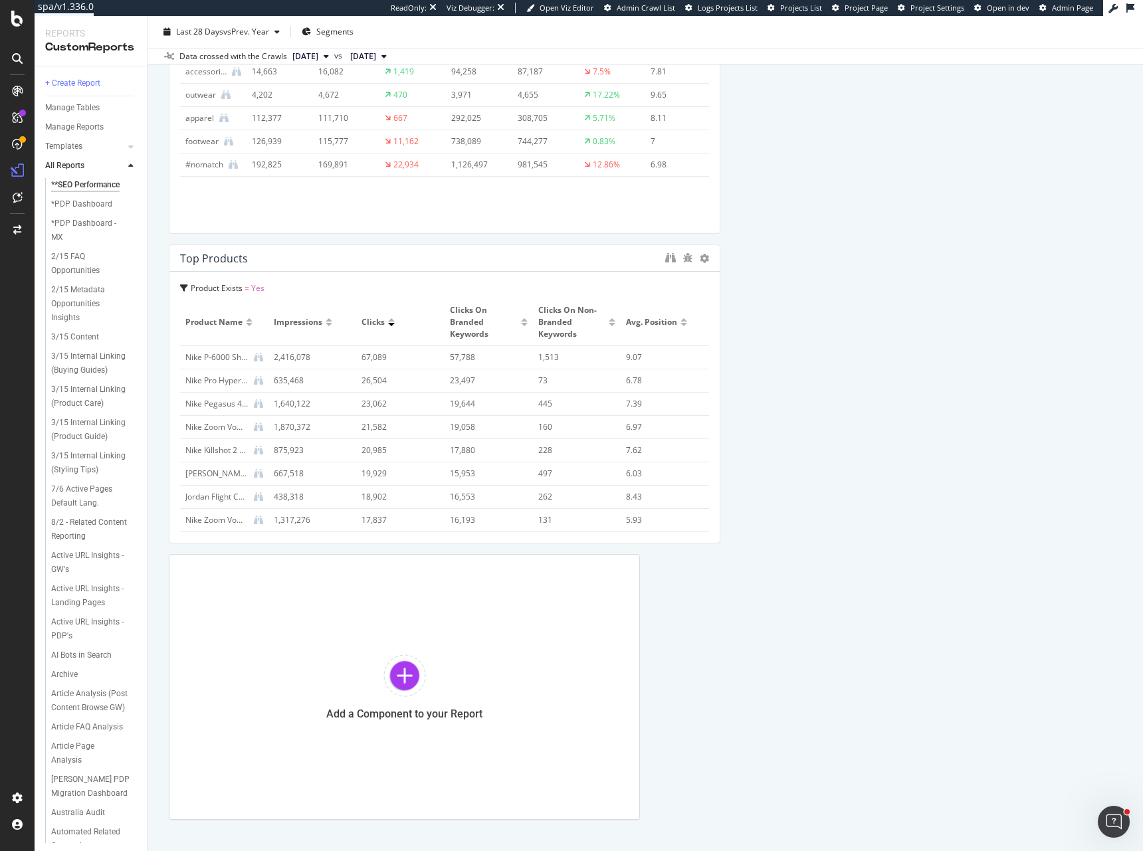
scroll to position [1179, 0]
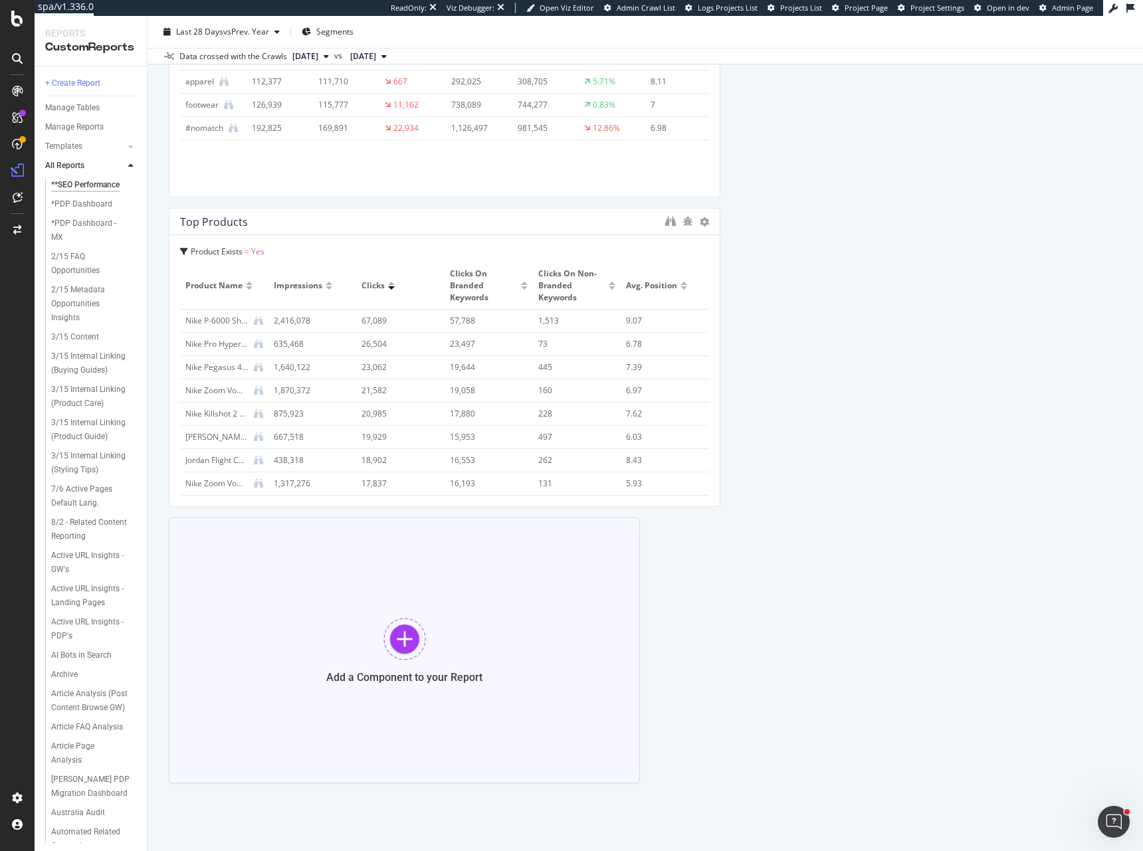
click at [413, 654] on div at bounding box center [404, 639] width 43 height 43
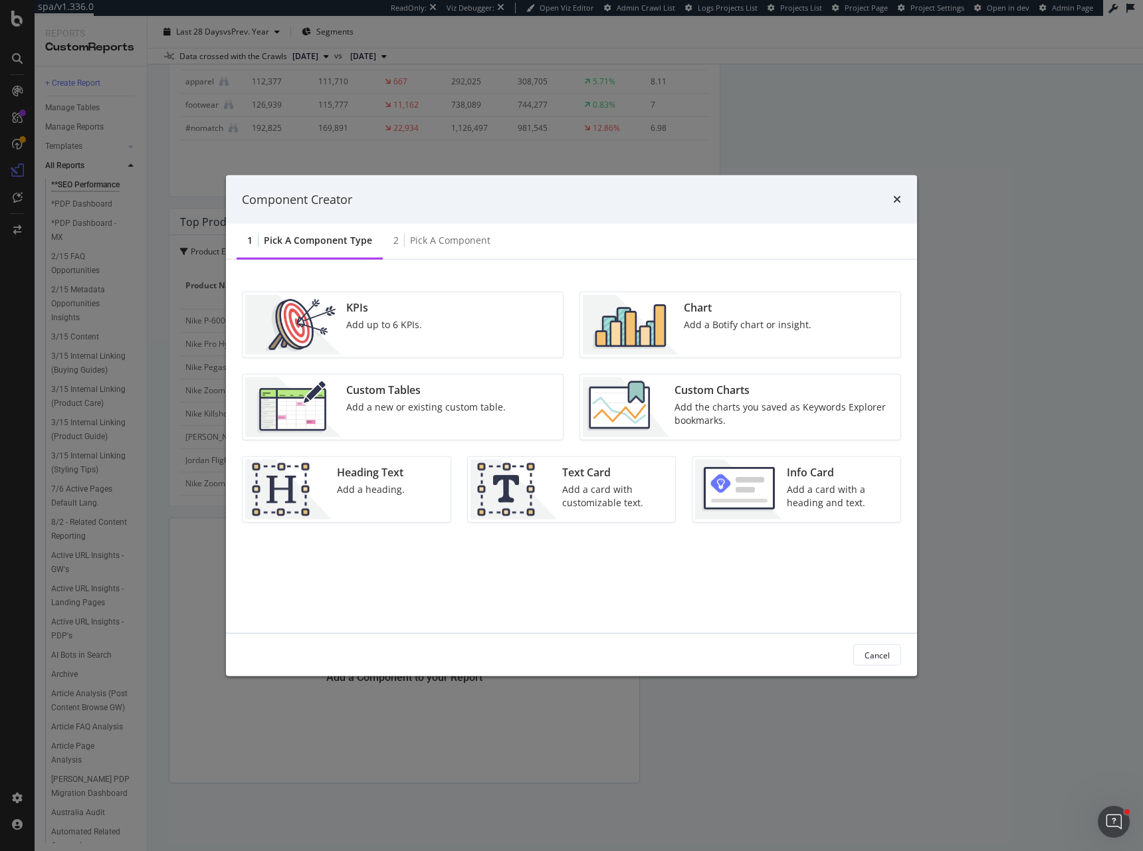
click at [727, 333] on div "Chart Add a Botify chart or insight." at bounding box center [747, 325] width 138 height 60
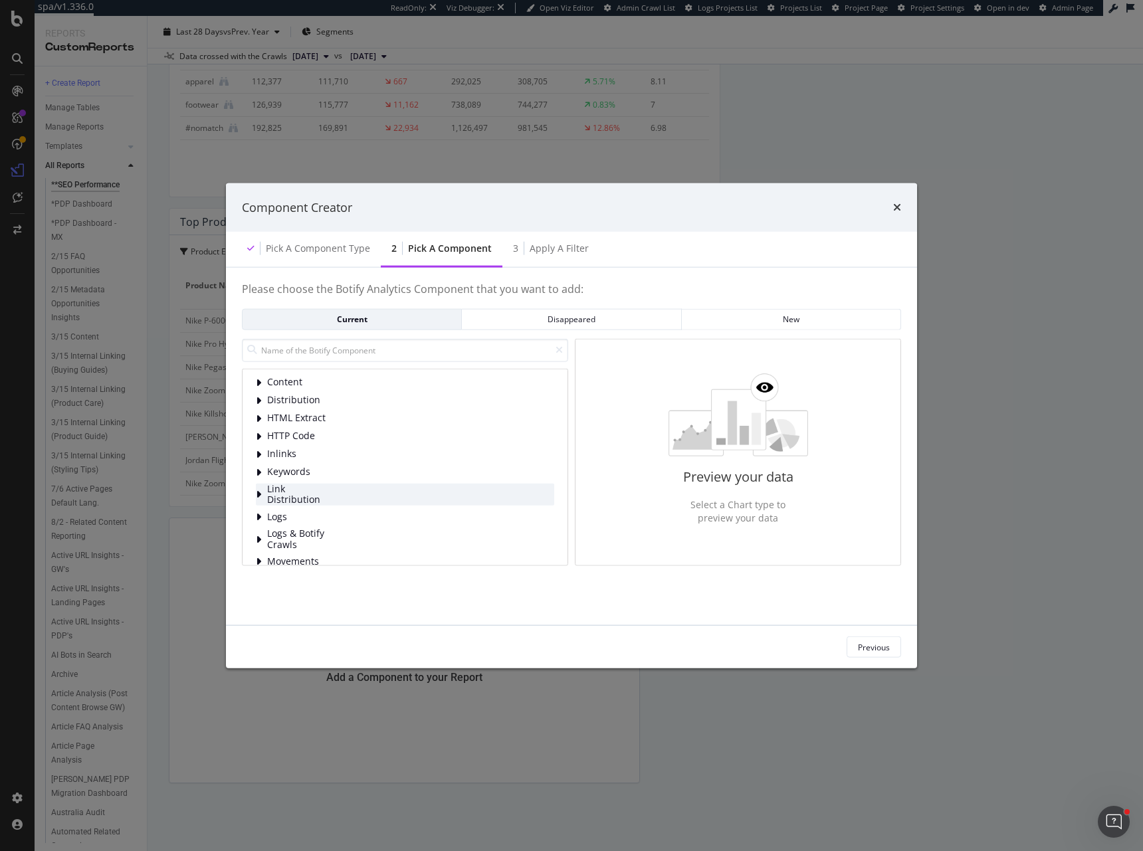
click at [333, 498] on div "Link Distribution" at bounding box center [405, 494] width 298 height 22
click at [346, 518] on span "Links to Pages By Segment" at bounding box center [367, 519] width 118 height 13
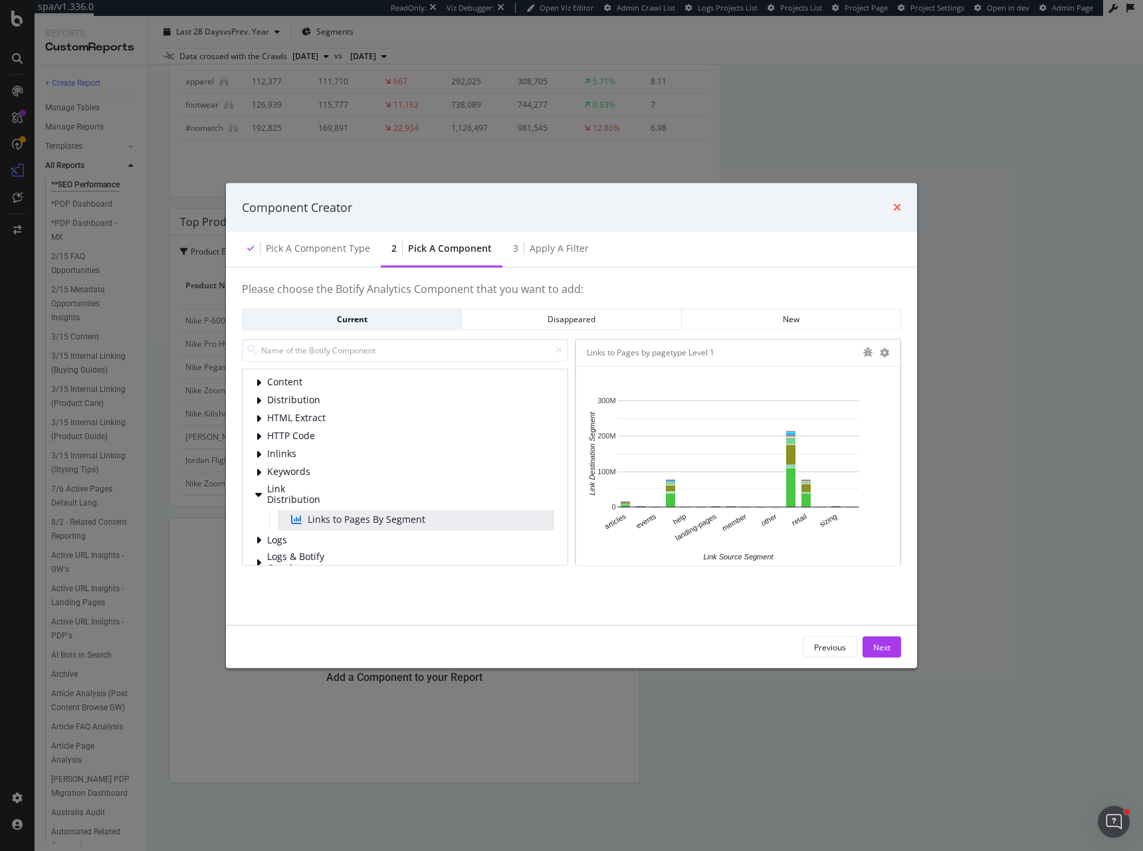
click at [893, 206] on icon "times" at bounding box center [897, 207] width 8 height 11
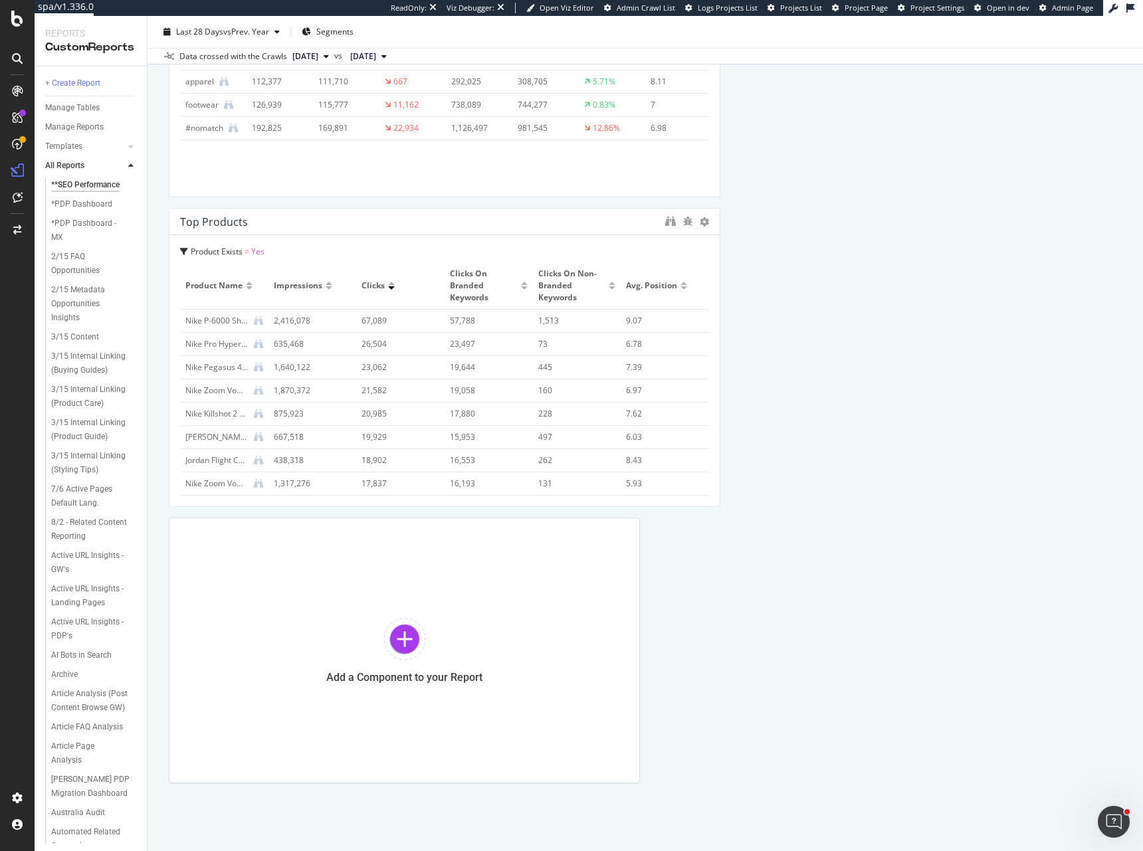
click at [318, 59] on span "2025 May. 20th" at bounding box center [305, 56] width 26 height 12
click at [356, 88] on div "2025 May. 21st" at bounding box center [351, 90] width 122 height 12
